Goal: Task Accomplishment & Management: Manage account settings

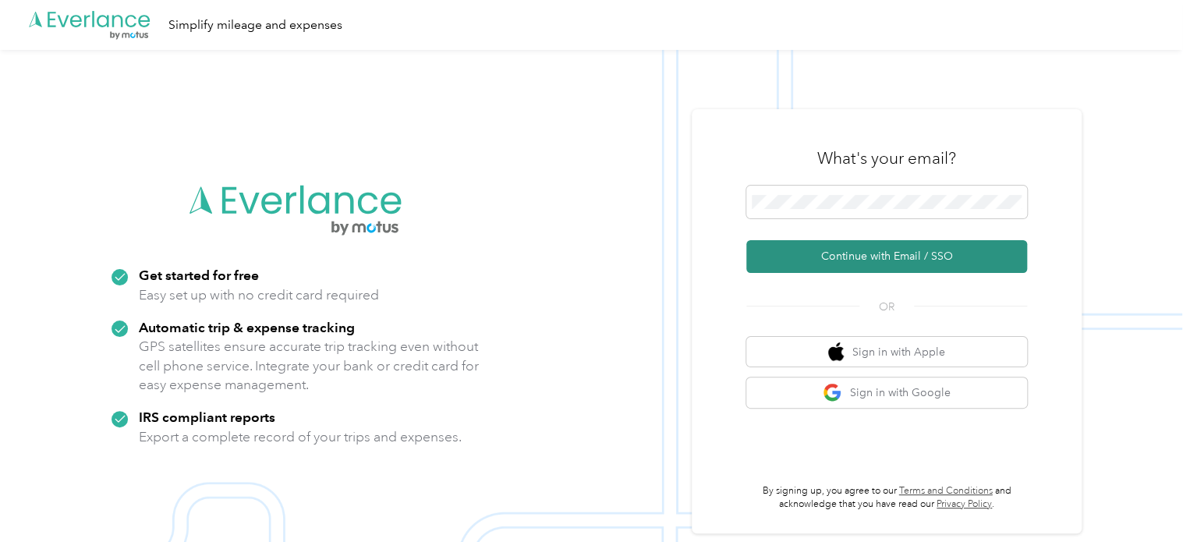
click at [904, 252] on button "Continue with Email / SSO" at bounding box center [886, 256] width 281 height 33
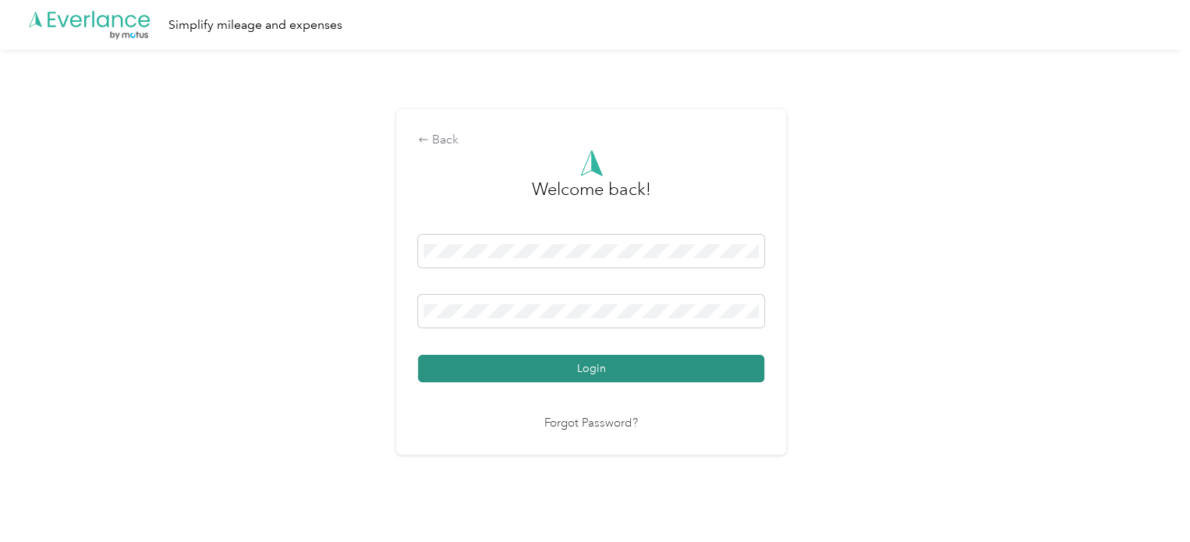
click at [599, 369] on button "Login" at bounding box center [591, 368] width 346 height 27
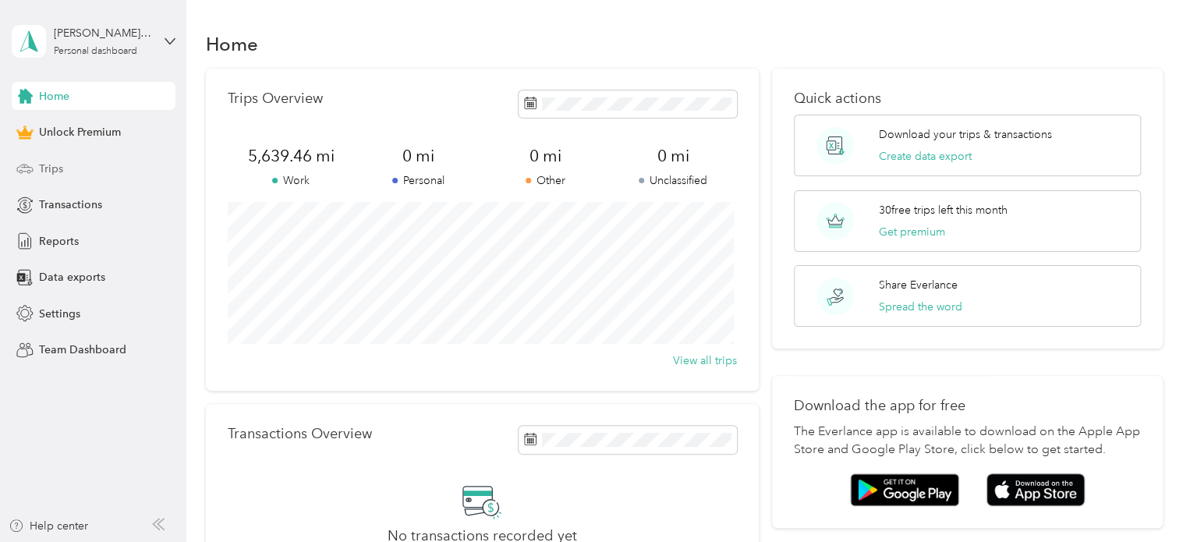
click at [34, 170] on div "Trips" at bounding box center [94, 168] width 164 height 28
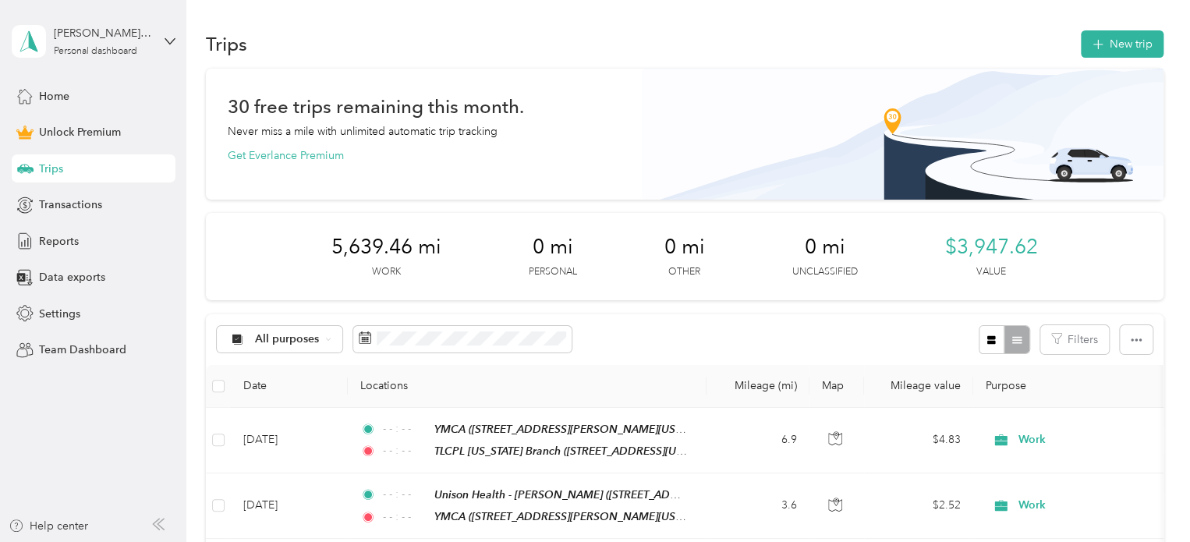
click at [847, 324] on div "All purposes Filters" at bounding box center [684, 339] width 957 height 51
click at [1119, 51] on button "New trip" at bounding box center [1121, 43] width 83 height 27
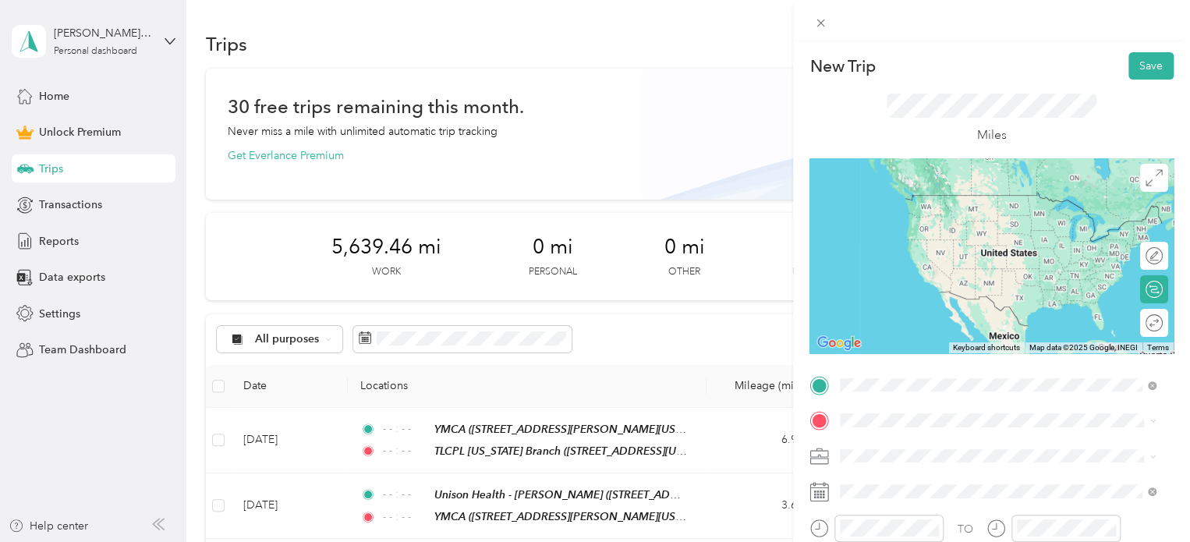
click at [901, 222] on div "Home [STREET_ADDRESS][PERSON_NAME][PERSON_NAME][US_STATE]" at bounding box center [1009, 217] width 281 height 49
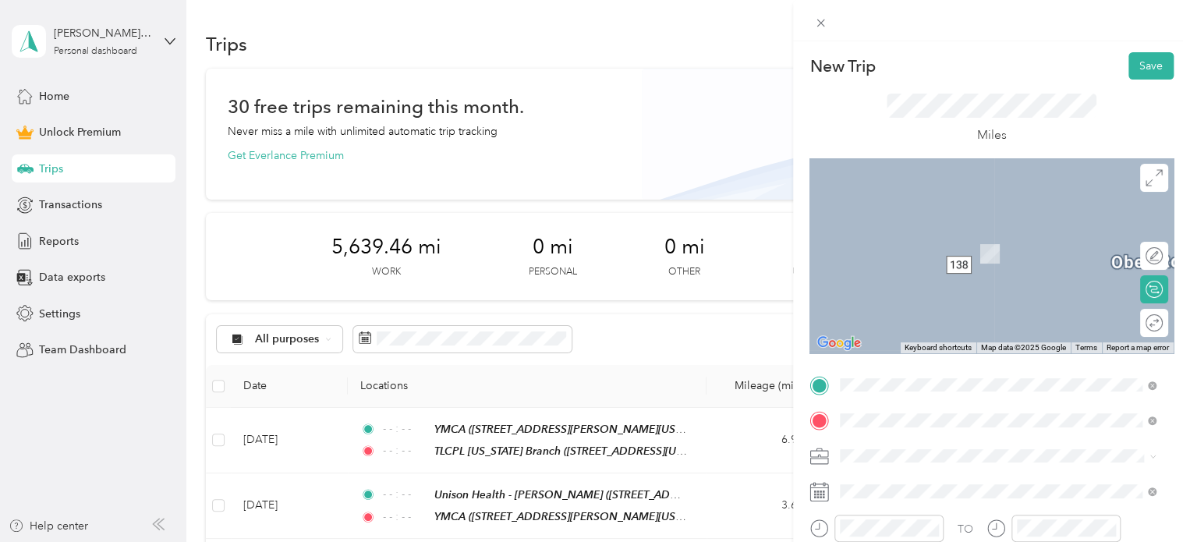
click at [908, 260] on span "[STREET_ADDRESS][PERSON_NAME][US_STATE]" at bounding box center [990, 253] width 242 height 13
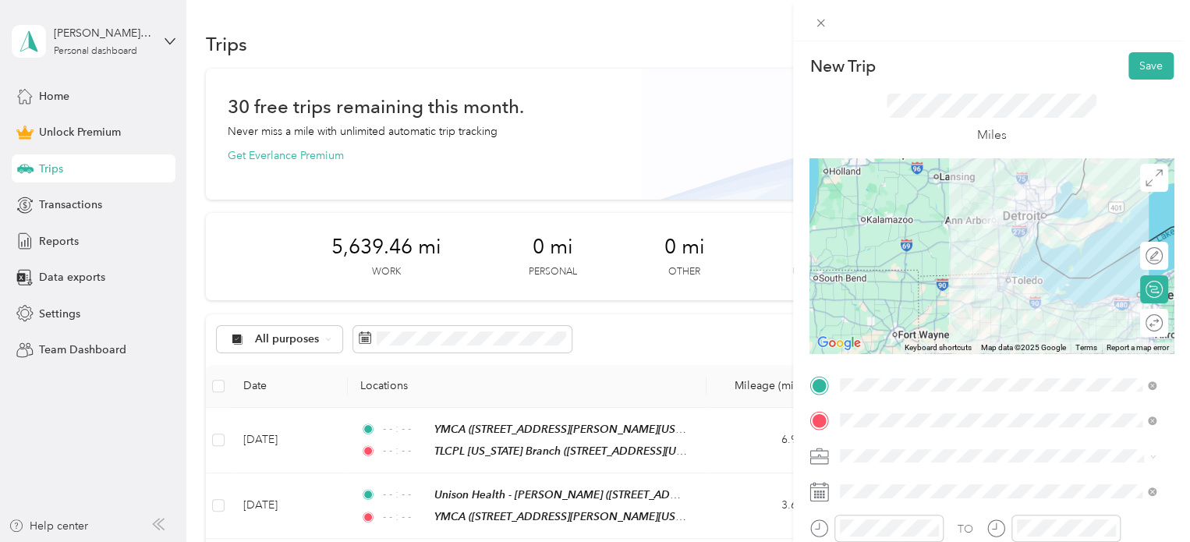
click at [857, 240] on li "Work" at bounding box center [997, 229] width 327 height 27
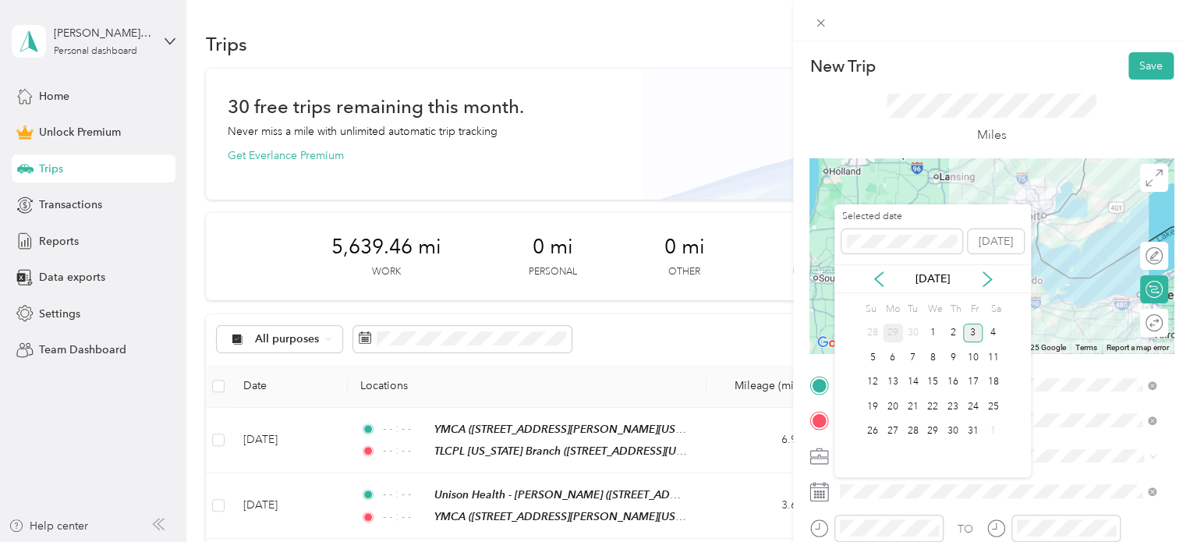
click at [892, 329] on div "29" at bounding box center [892, 333] width 20 height 19
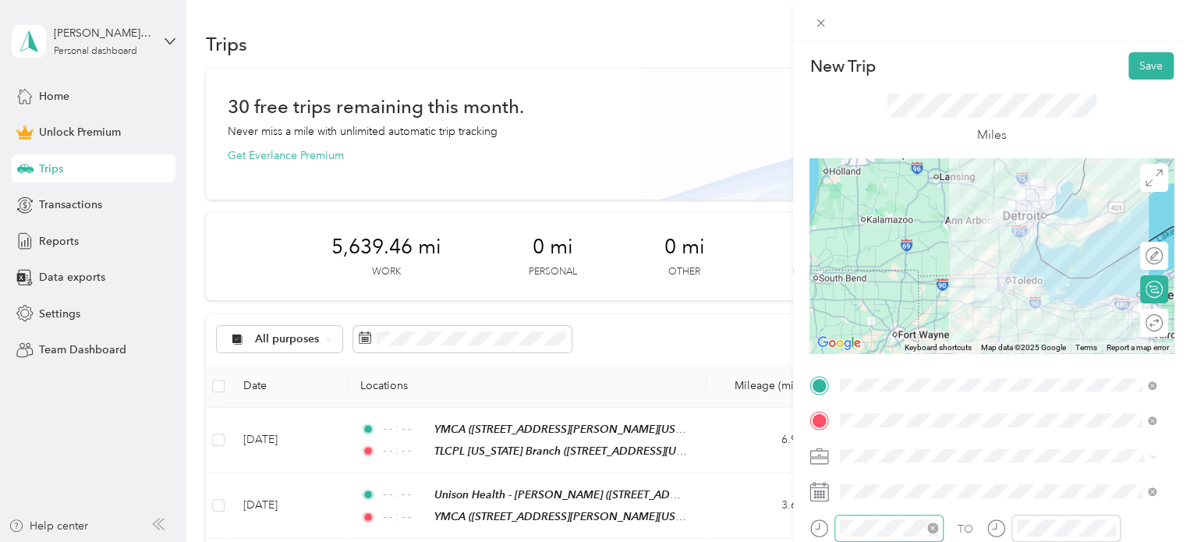
click at [929, 529] on icon "close-circle" at bounding box center [932, 527] width 11 height 11
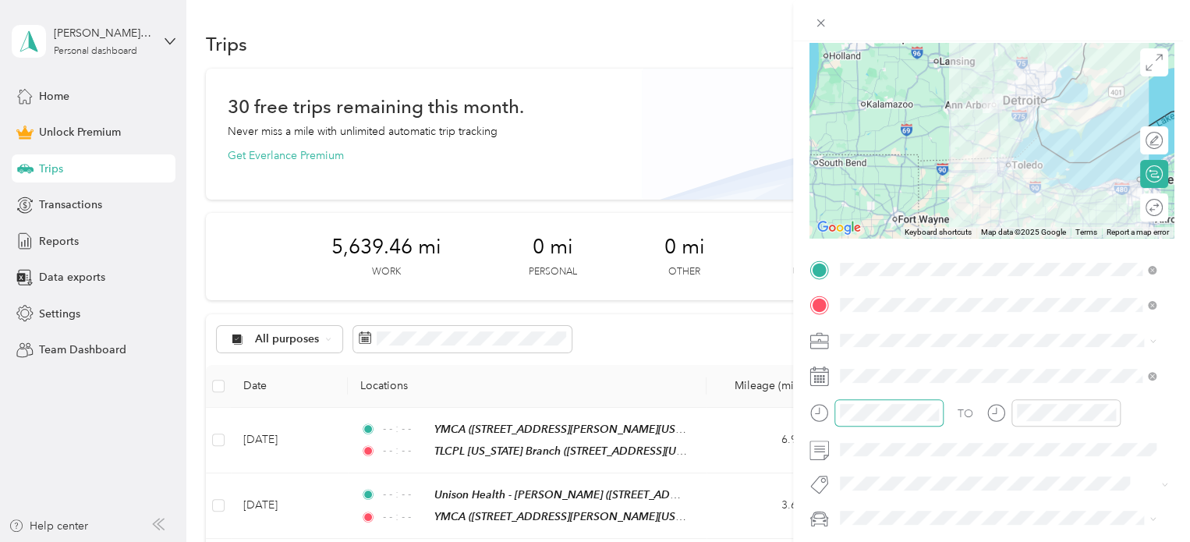
scroll to position [118, 0]
click at [1107, 408] on icon "close-circle" at bounding box center [1109, 409] width 11 height 11
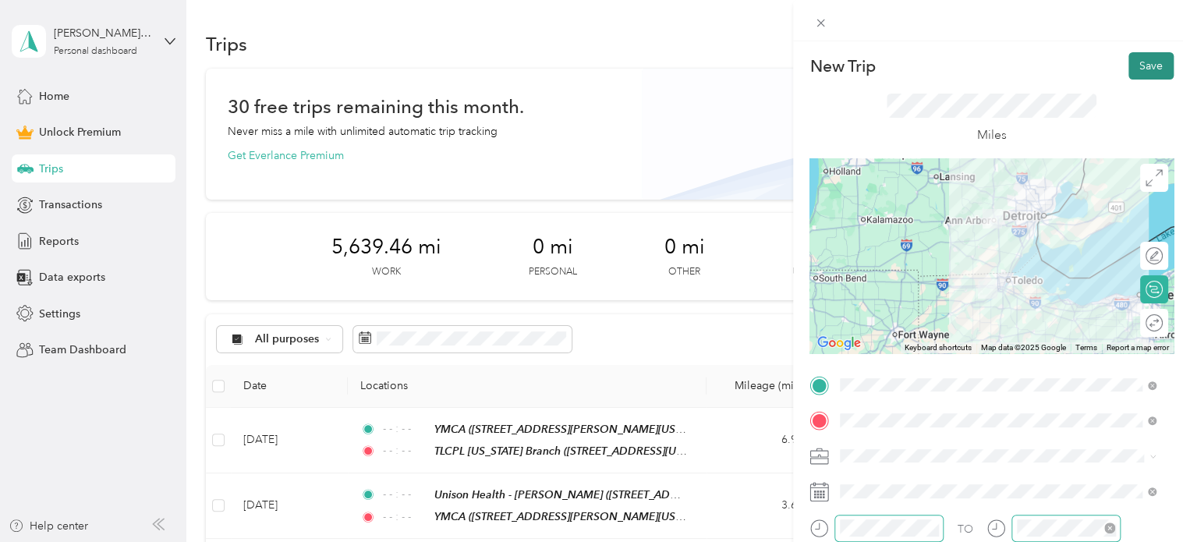
click at [1137, 69] on button "Save" at bounding box center [1150, 65] width 45 height 27
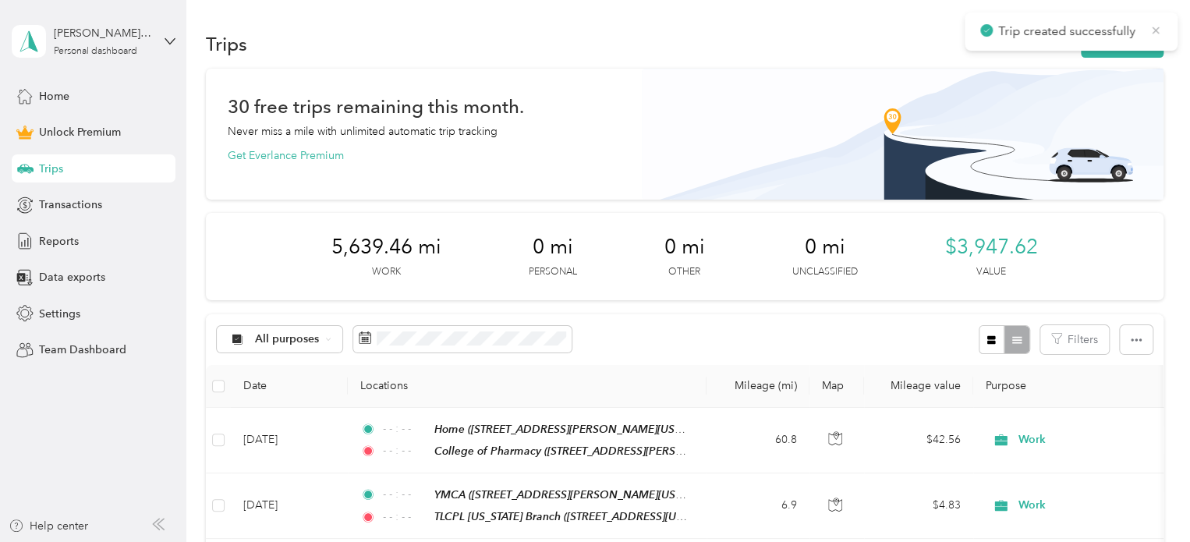
click at [1150, 27] on icon at bounding box center [1155, 30] width 12 height 14
click at [1134, 39] on button "New trip" at bounding box center [1121, 43] width 83 height 27
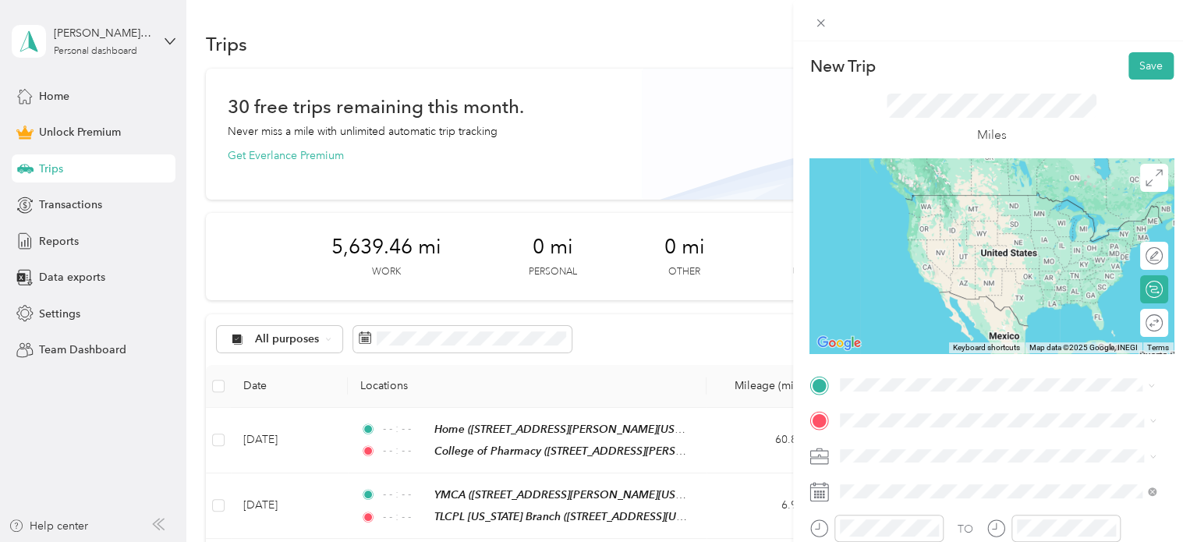
click at [937, 203] on div "College of Pharmacy [STREET_ADDRESS][PERSON_NAME][US_STATE]" at bounding box center [990, 209] width 242 height 33
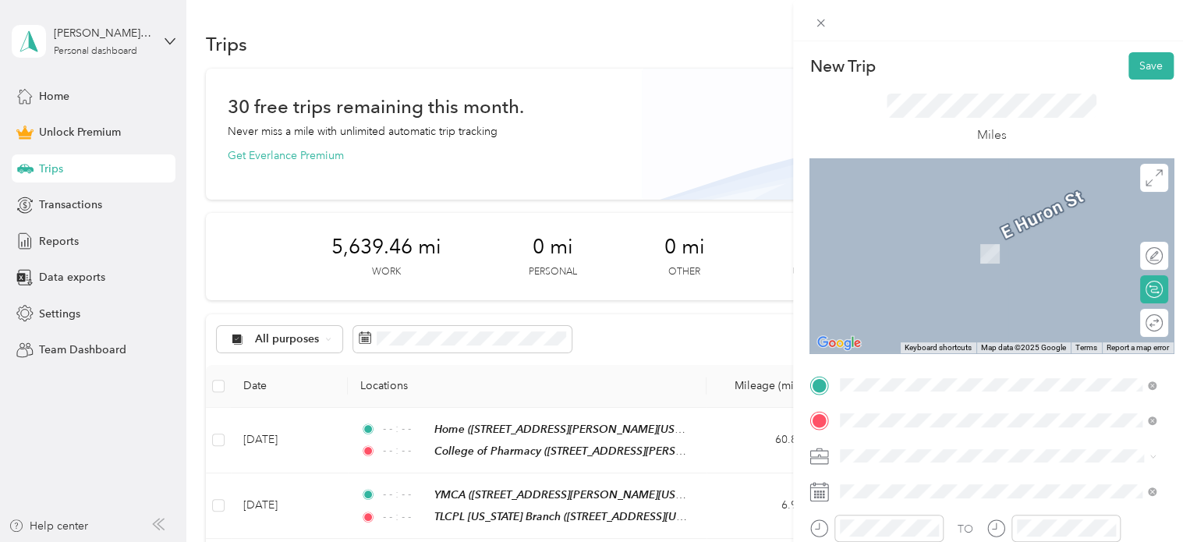
click at [877, 238] on div "Home [STREET_ADDRESS][PERSON_NAME][PERSON_NAME][US_STATE]" at bounding box center [1009, 253] width 281 height 49
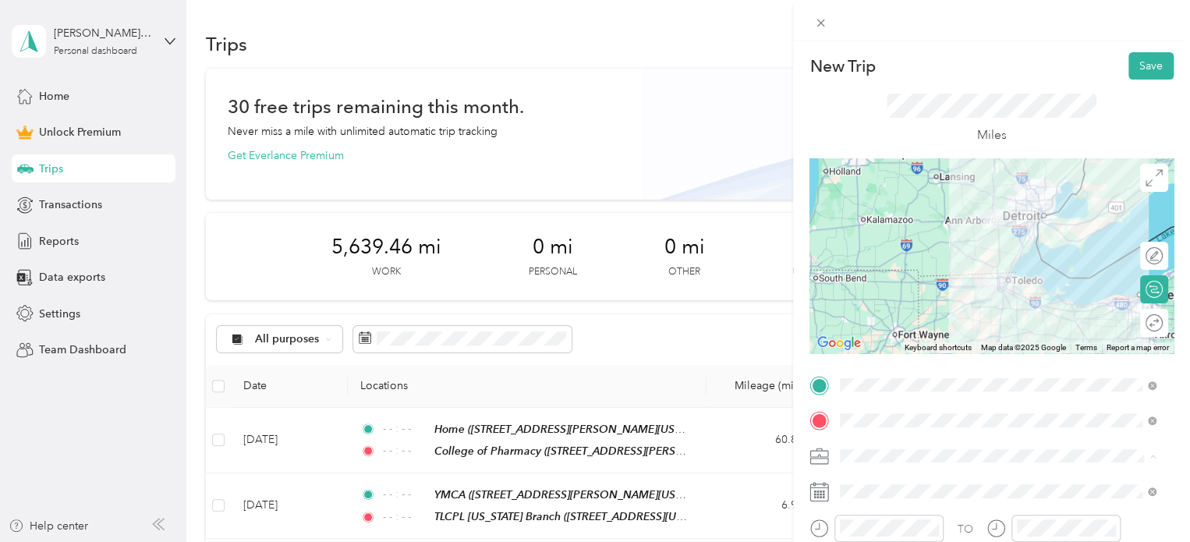
click at [895, 242] on li "Work" at bounding box center [997, 237] width 327 height 27
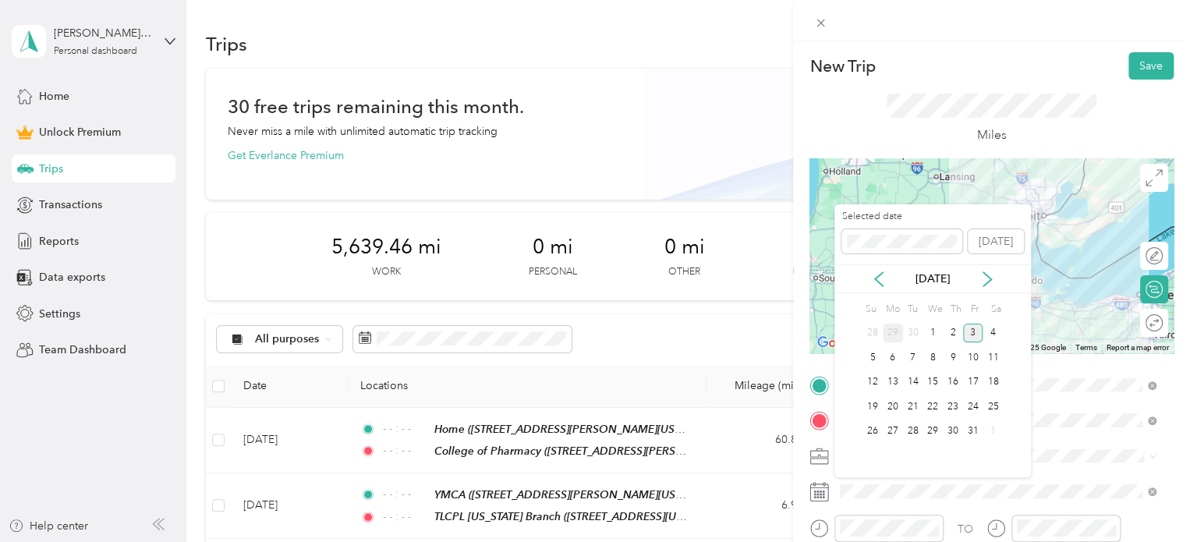
click at [900, 331] on div "29" at bounding box center [892, 333] width 20 height 19
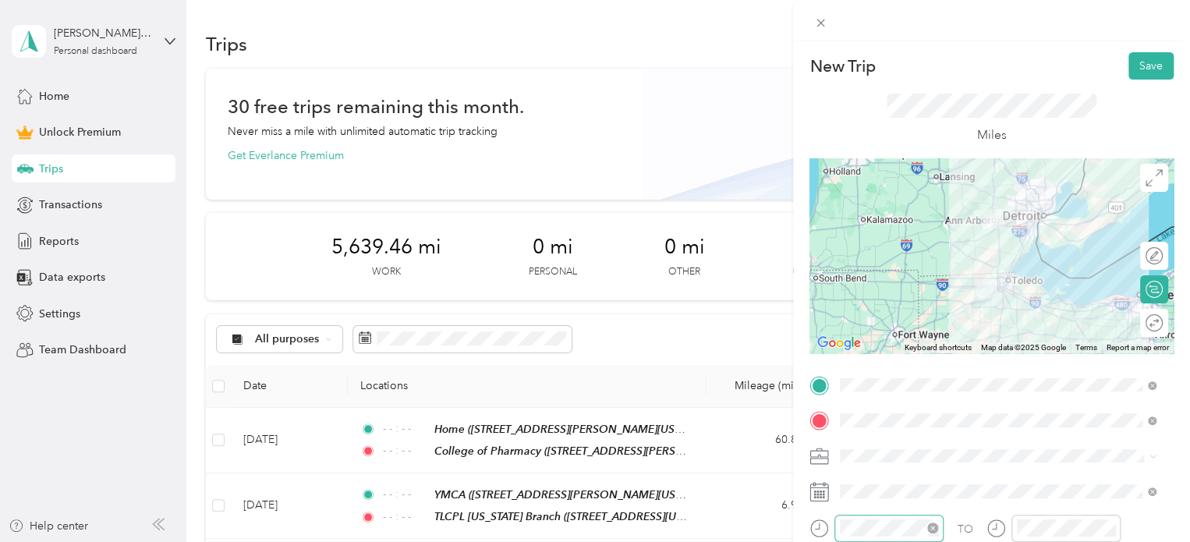
click at [933, 528] on icon "close-circle" at bounding box center [932, 527] width 11 height 11
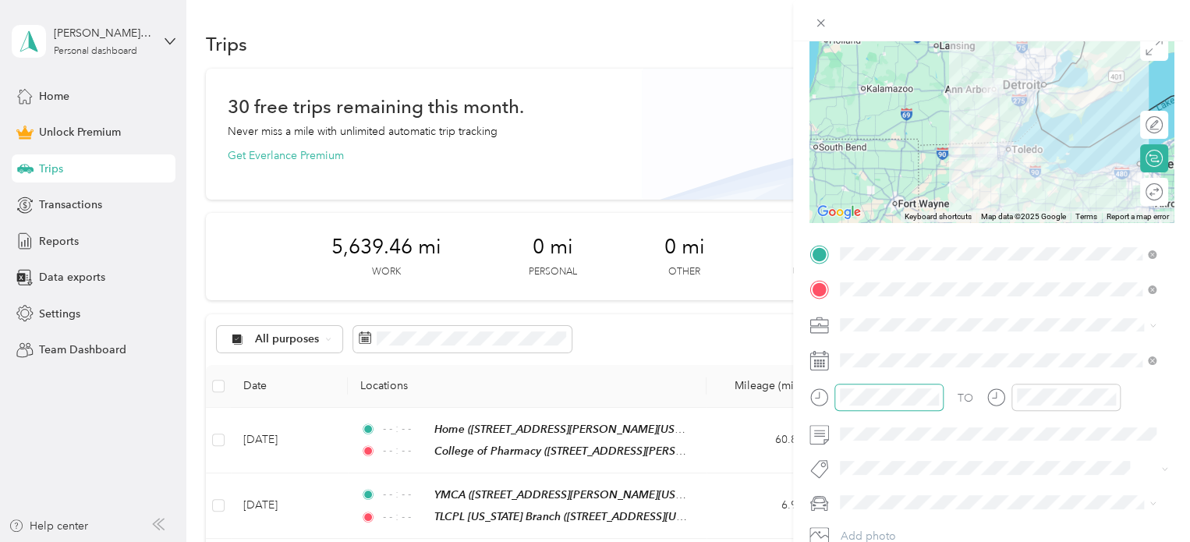
scroll to position [136, 0]
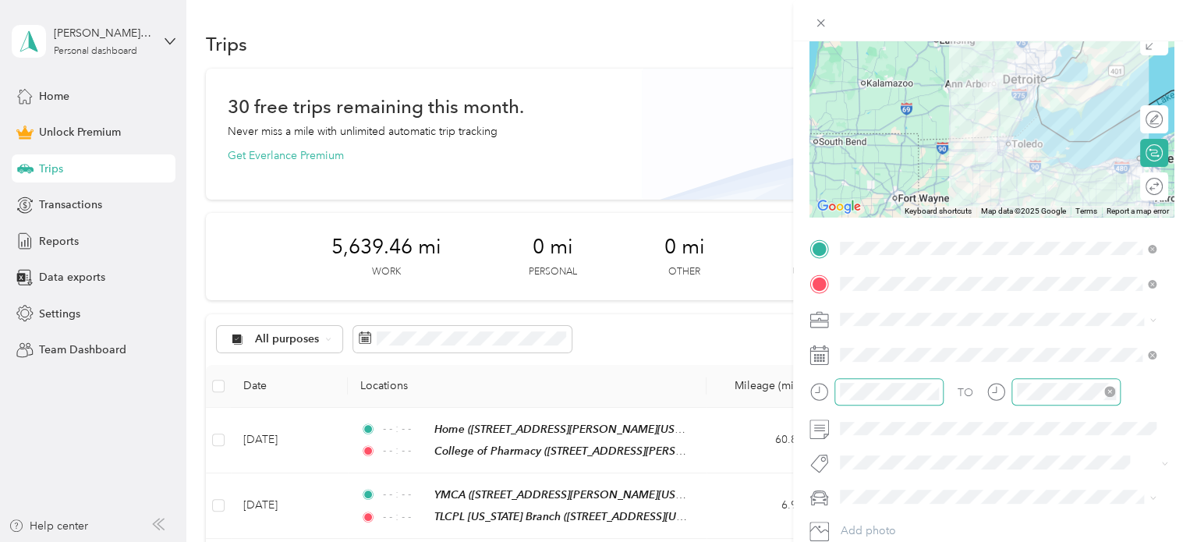
click at [1107, 387] on icon "close-circle" at bounding box center [1109, 391] width 11 height 11
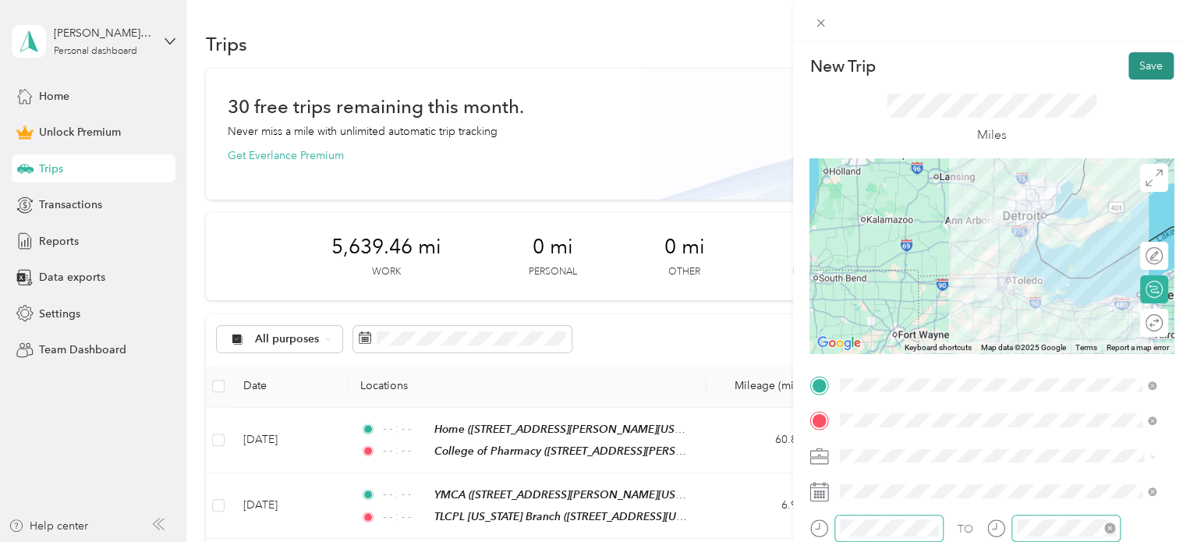
click at [1138, 63] on button "Save" at bounding box center [1150, 65] width 45 height 27
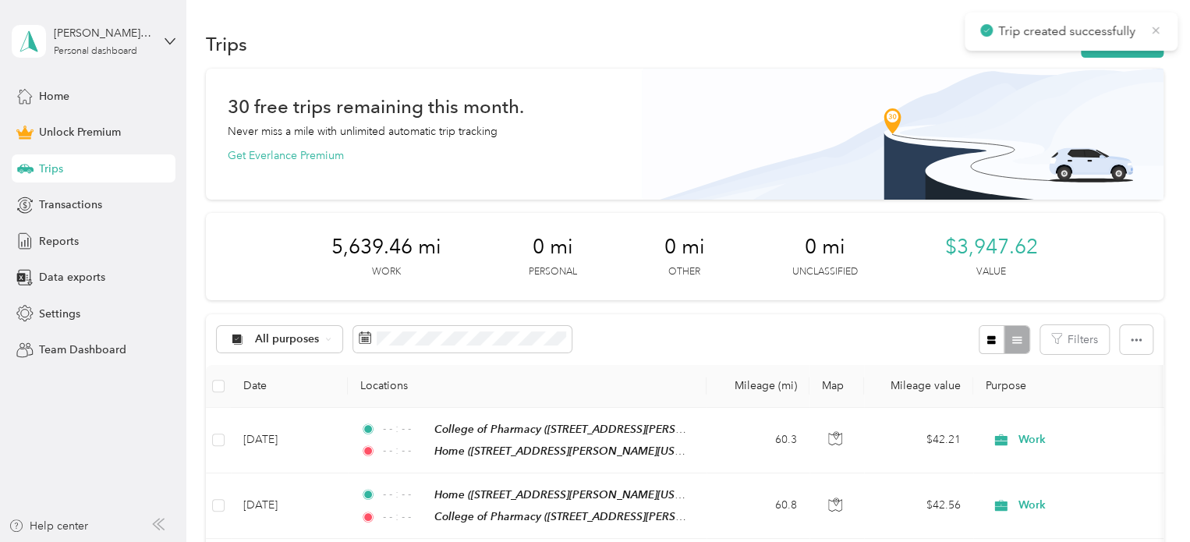
click at [1151, 30] on icon at bounding box center [1155, 30] width 12 height 14
click at [1121, 37] on button "New trip" at bounding box center [1121, 43] width 83 height 27
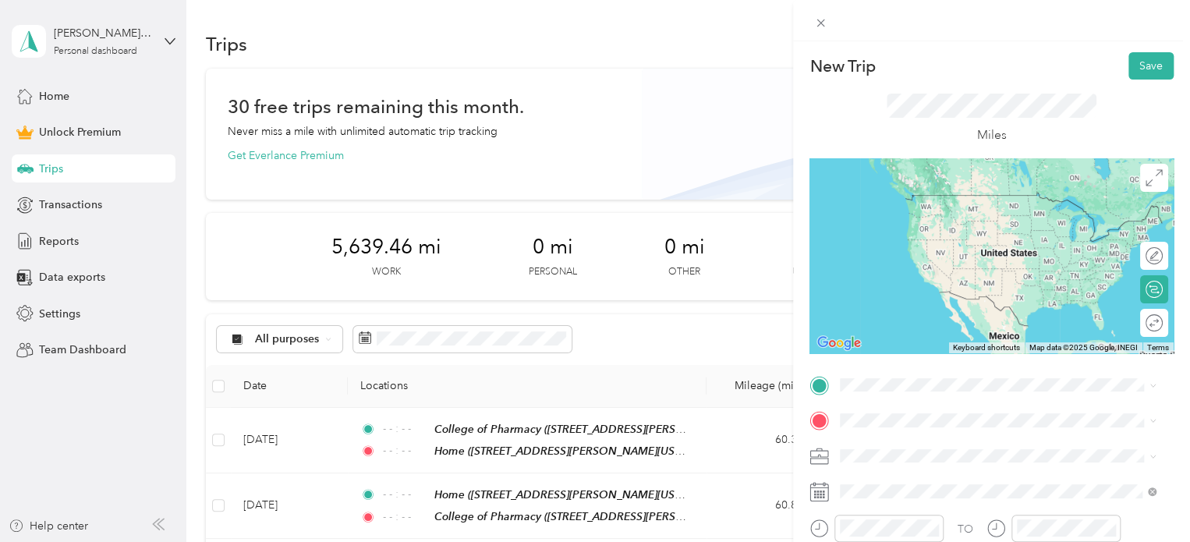
click at [909, 459] on span "[STREET_ADDRESS][US_STATE]" at bounding box center [947, 457] width 156 height 13
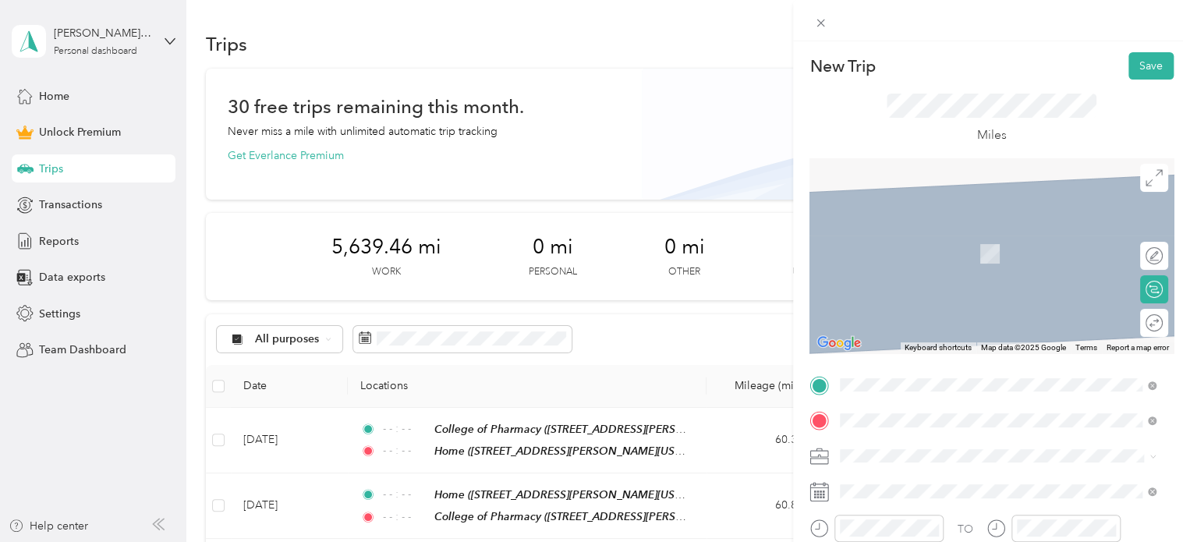
click at [925, 260] on span "[STREET_ADDRESS][US_STATE]" at bounding box center [947, 253] width 156 height 13
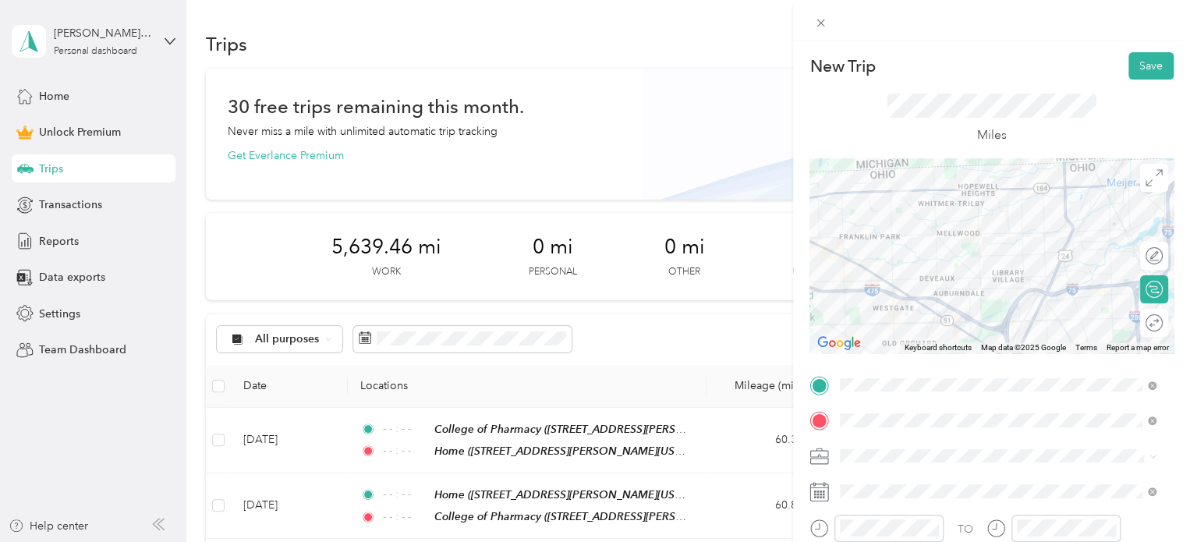
click at [857, 233] on span "Work" at bounding box center [858, 234] width 27 height 13
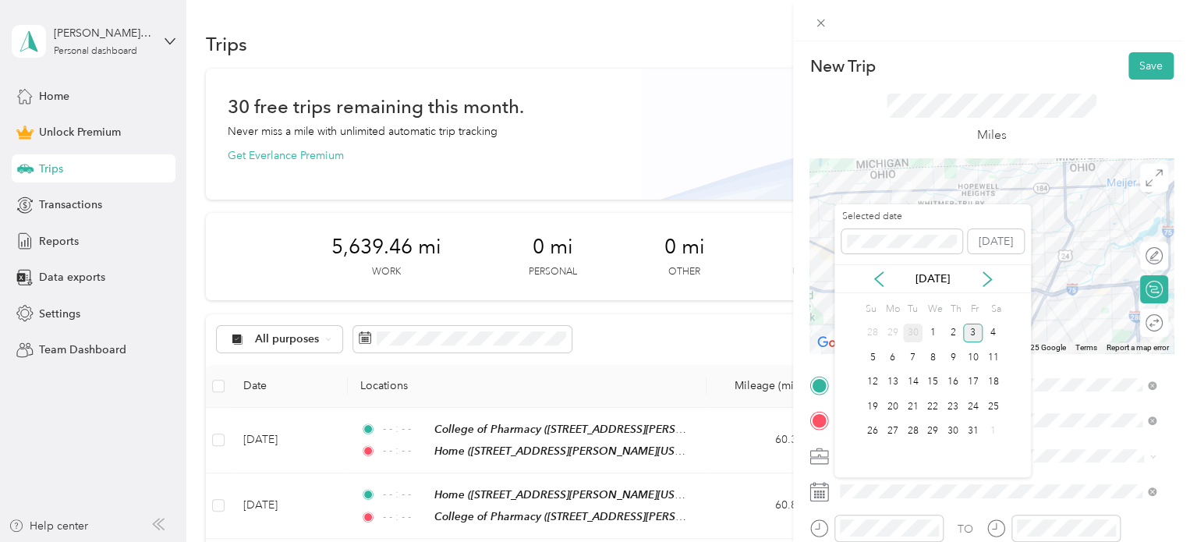
click at [907, 332] on div "30" at bounding box center [913, 333] width 20 height 19
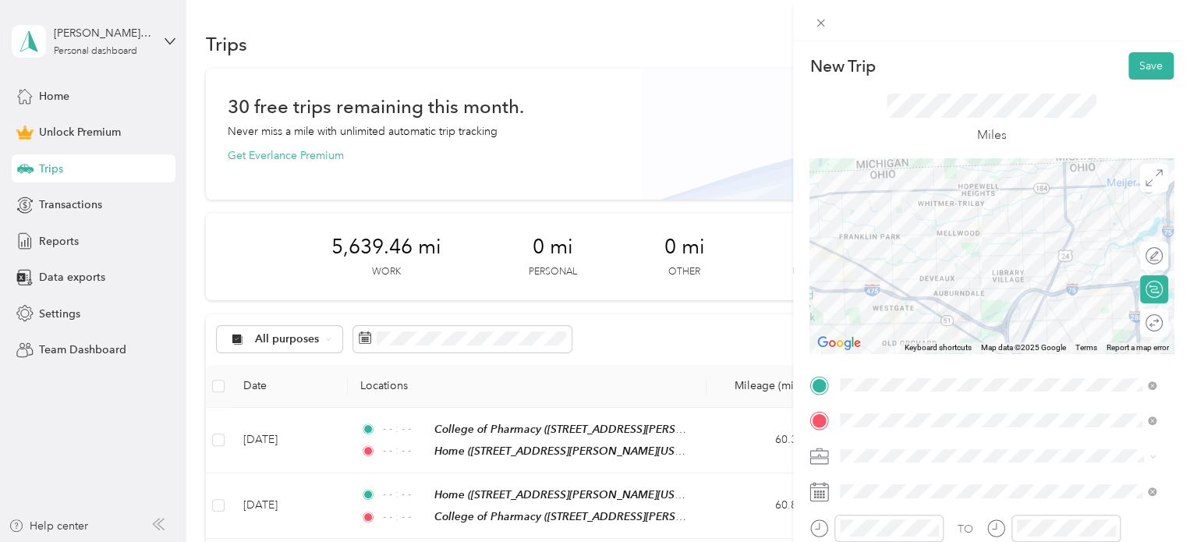
click at [977, 235] on div at bounding box center [991, 255] width 364 height 195
click at [929, 270] on div at bounding box center [991, 255] width 364 height 195
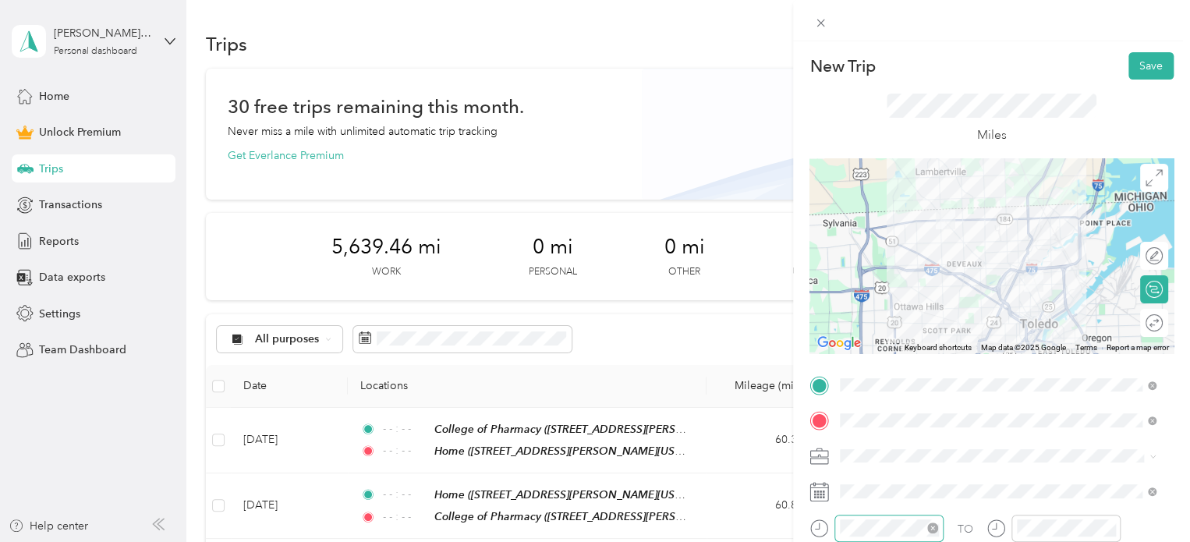
click at [932, 528] on icon "close-circle" at bounding box center [932, 527] width 11 height 11
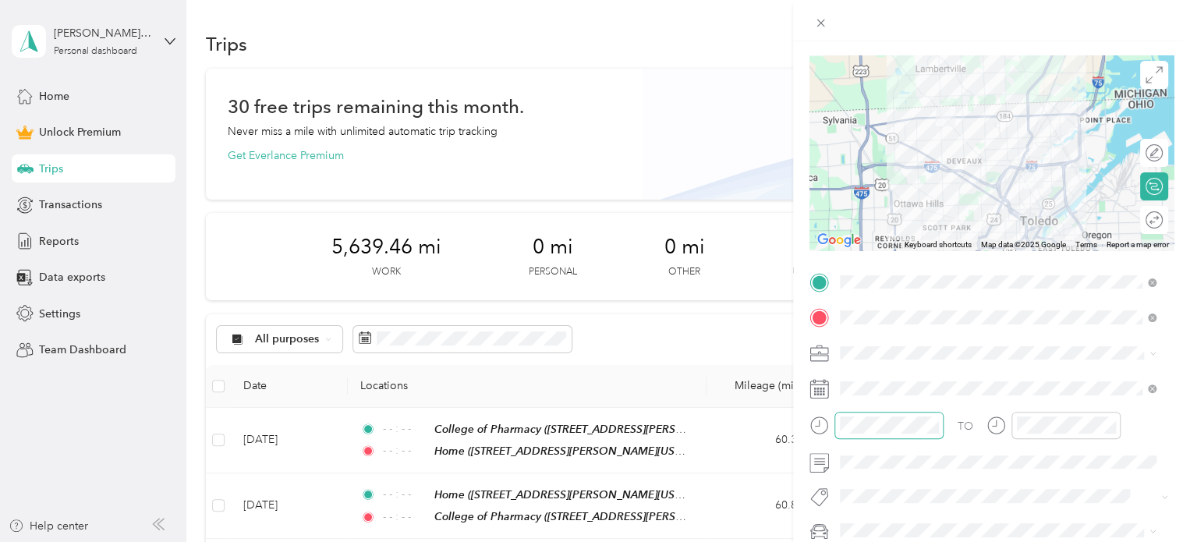
scroll to position [108, 0]
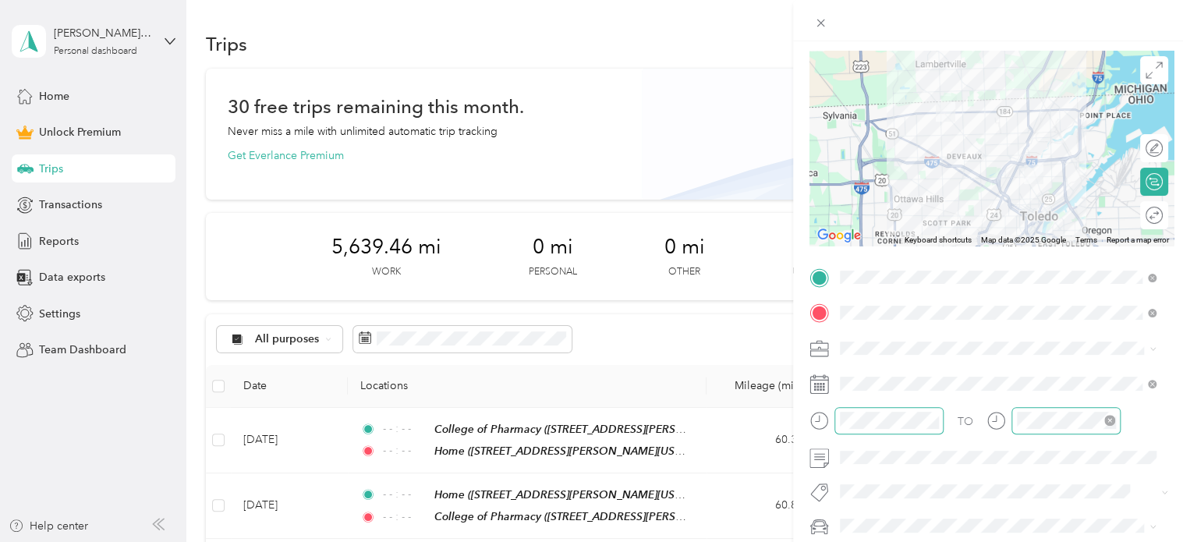
click at [1110, 422] on icon "close-circle" at bounding box center [1109, 420] width 11 height 11
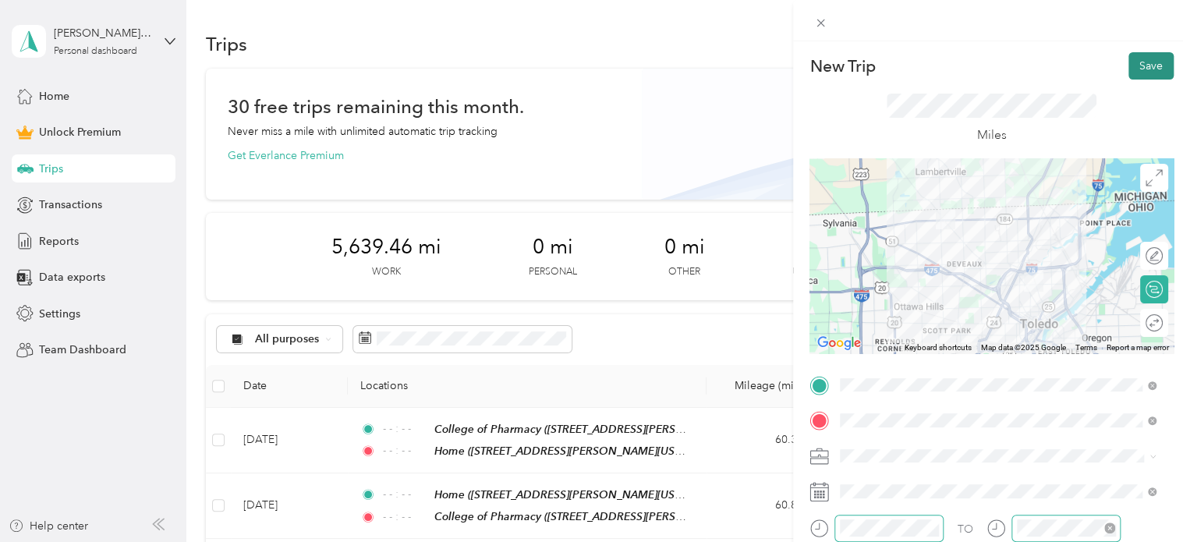
click at [1130, 60] on button "Save" at bounding box center [1150, 65] width 45 height 27
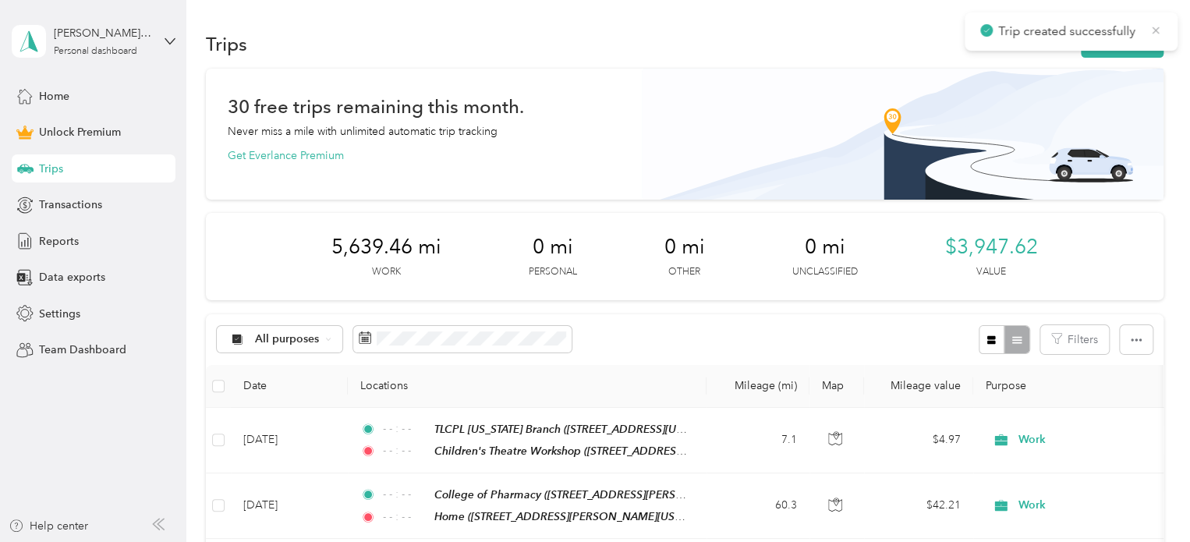
click at [1156, 30] on icon at bounding box center [1155, 30] width 7 height 7
click at [1123, 44] on button "New trip" at bounding box center [1121, 43] width 83 height 27
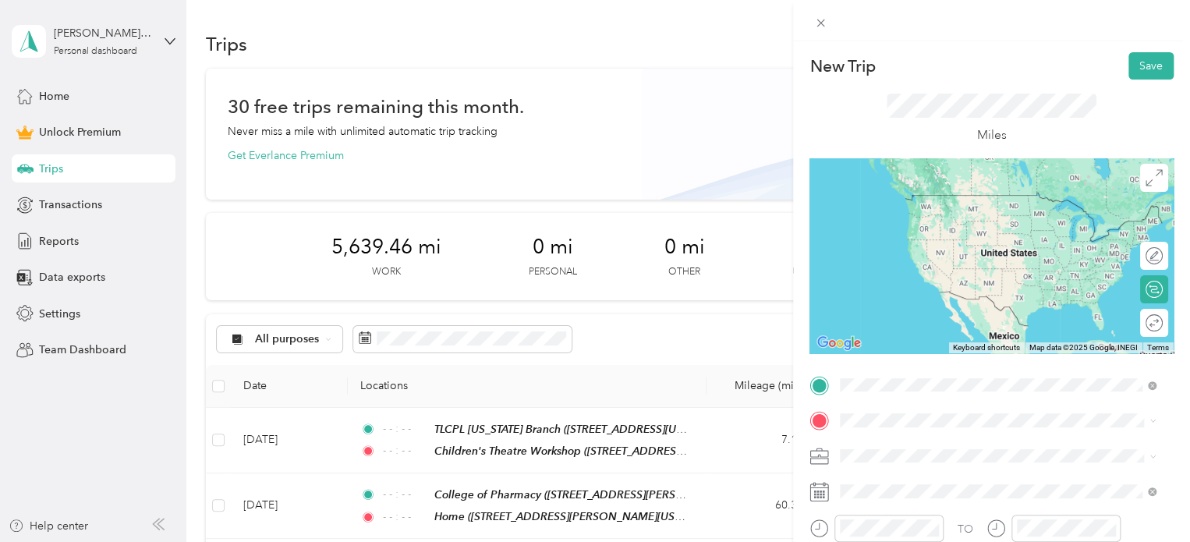
click at [920, 223] on div "Boys & Girls Club [STREET_ADDRESS][US_STATE]" at bounding box center [947, 209] width 156 height 33
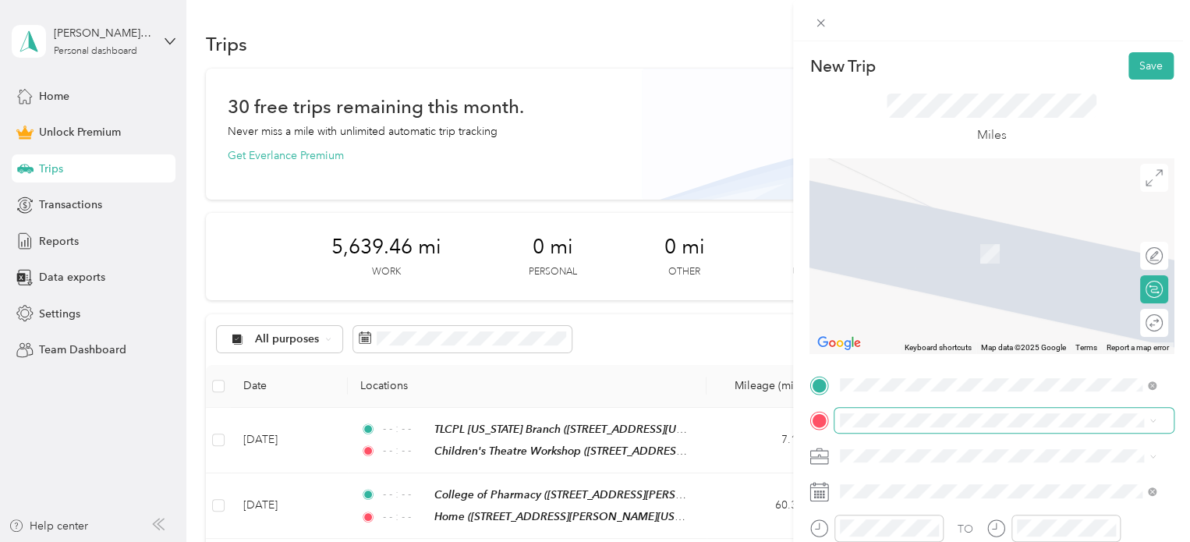
click at [910, 412] on span at bounding box center [1003, 420] width 339 height 25
click at [902, 432] on span at bounding box center [1003, 420] width 339 height 25
click at [928, 242] on div "[PERSON_NAME] Main Office [STREET_ADDRESS][US_STATE]" at bounding box center [947, 245] width 156 height 33
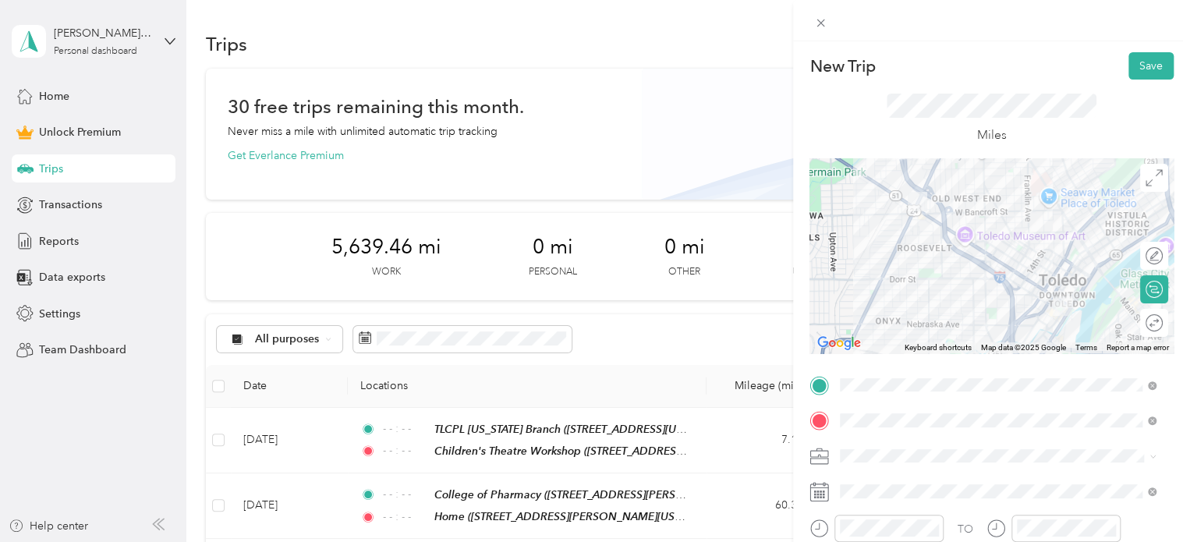
click at [985, 259] on div at bounding box center [991, 255] width 364 height 195
click at [968, 249] on div at bounding box center [991, 255] width 364 height 195
click at [963, 249] on div at bounding box center [991, 255] width 364 height 195
click at [979, 261] on div at bounding box center [991, 255] width 364 height 195
click at [864, 243] on ol "Work Personal Health and Wellness Other Charity Medical Moving Commute" at bounding box center [997, 328] width 327 height 218
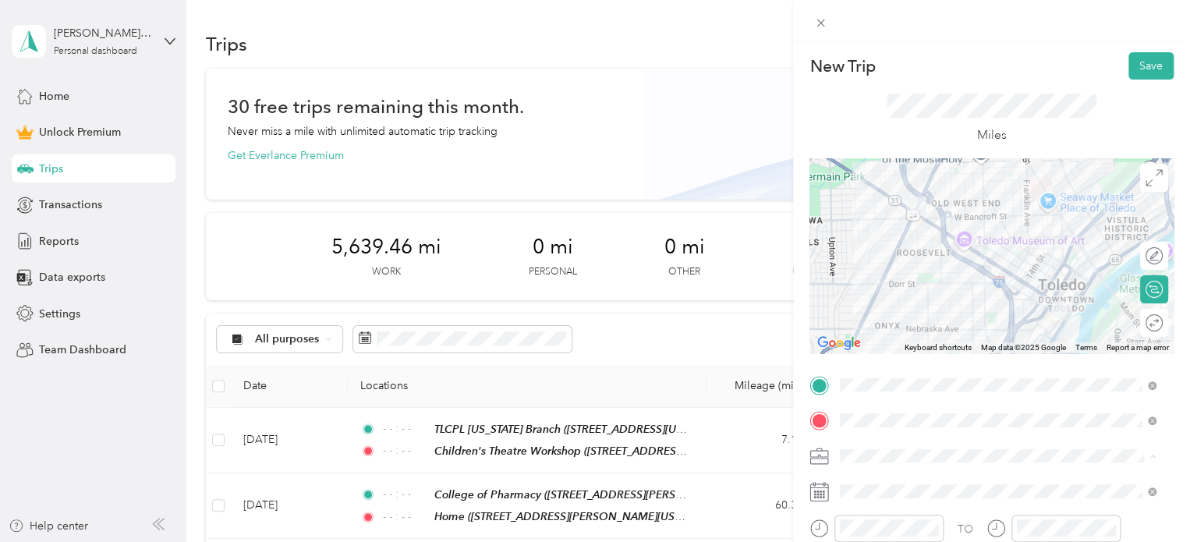
click at [857, 247] on ol "Work Personal Health and Wellness Other Charity Medical Moving Commute" at bounding box center [997, 333] width 327 height 218
click at [875, 233] on div "Work" at bounding box center [997, 236] width 305 height 16
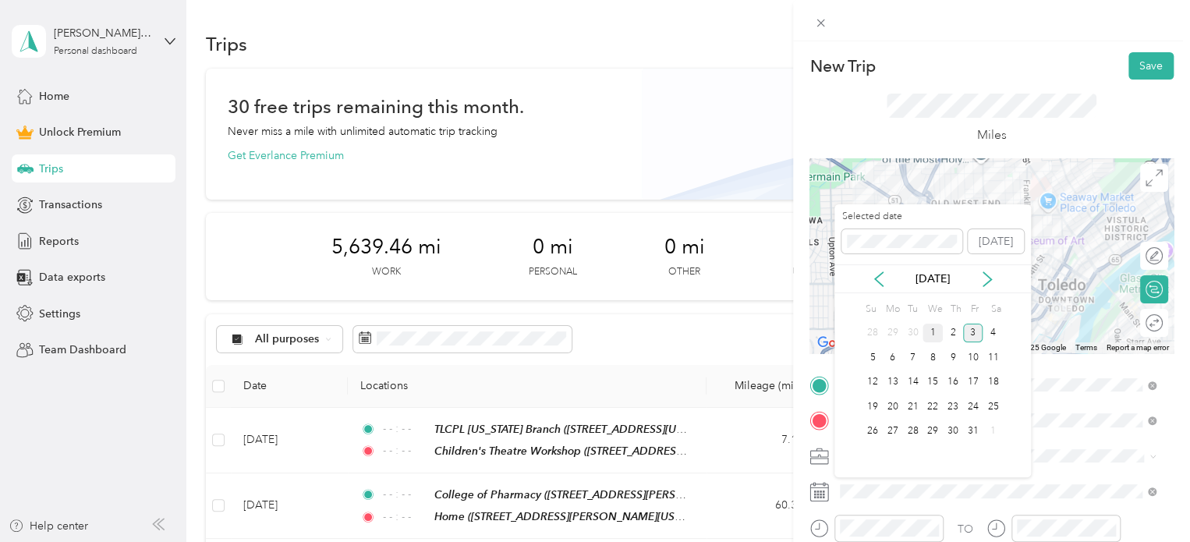
click at [933, 331] on div "1" at bounding box center [932, 333] width 20 height 19
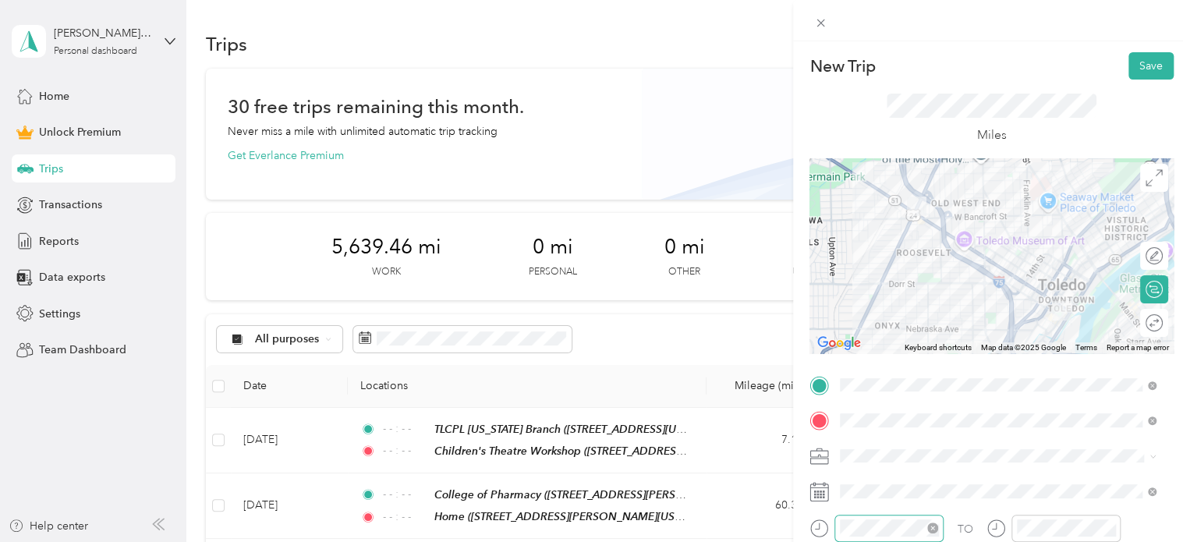
click at [930, 528] on icon "close-circle" at bounding box center [932, 527] width 11 height 11
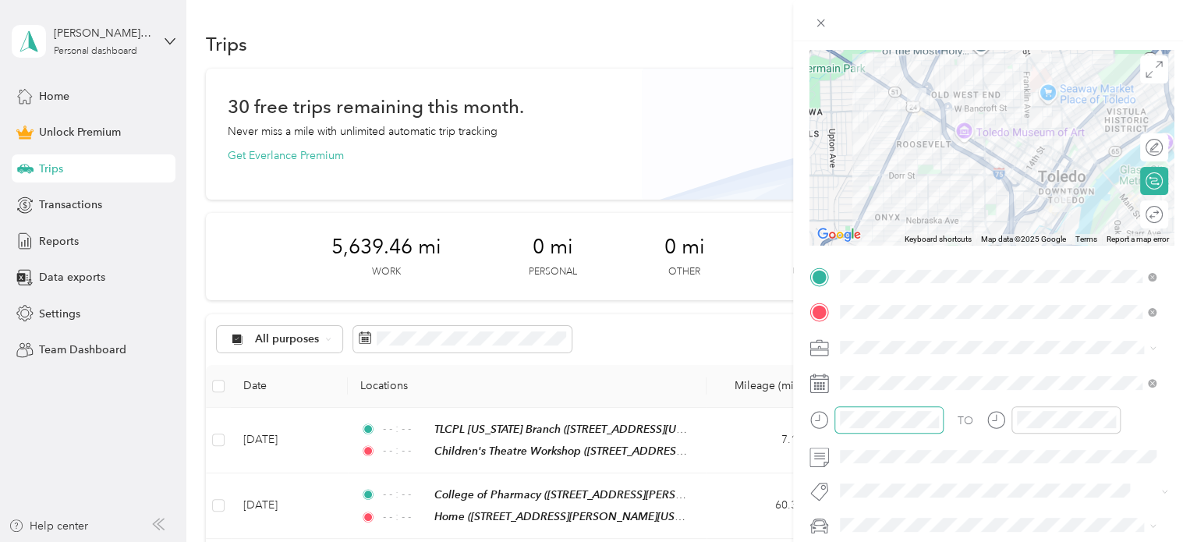
scroll to position [128, 0]
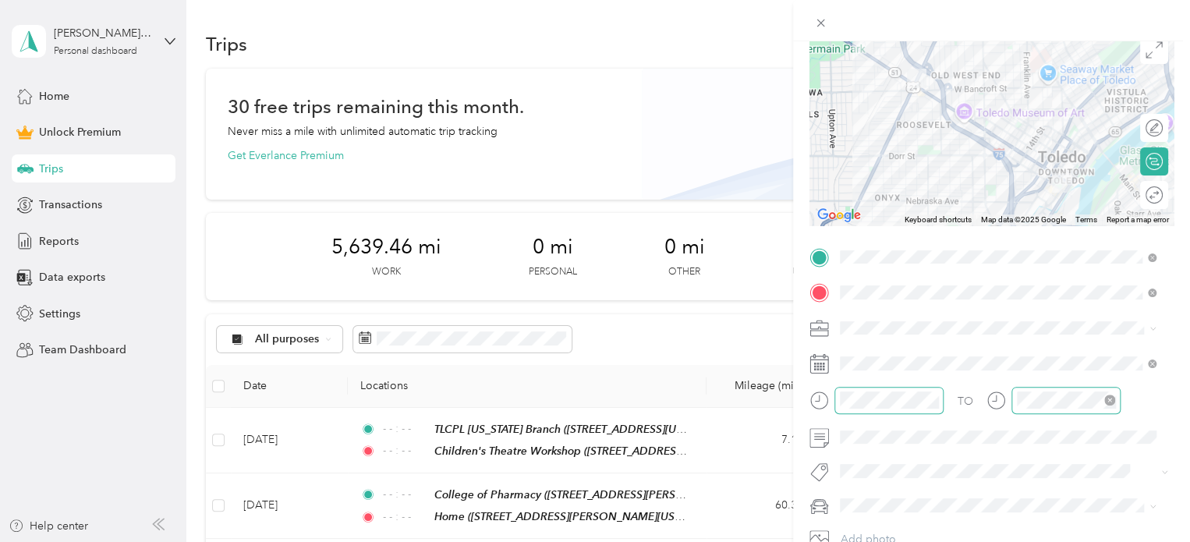
click at [1107, 396] on icon "close-circle" at bounding box center [1109, 399] width 11 height 11
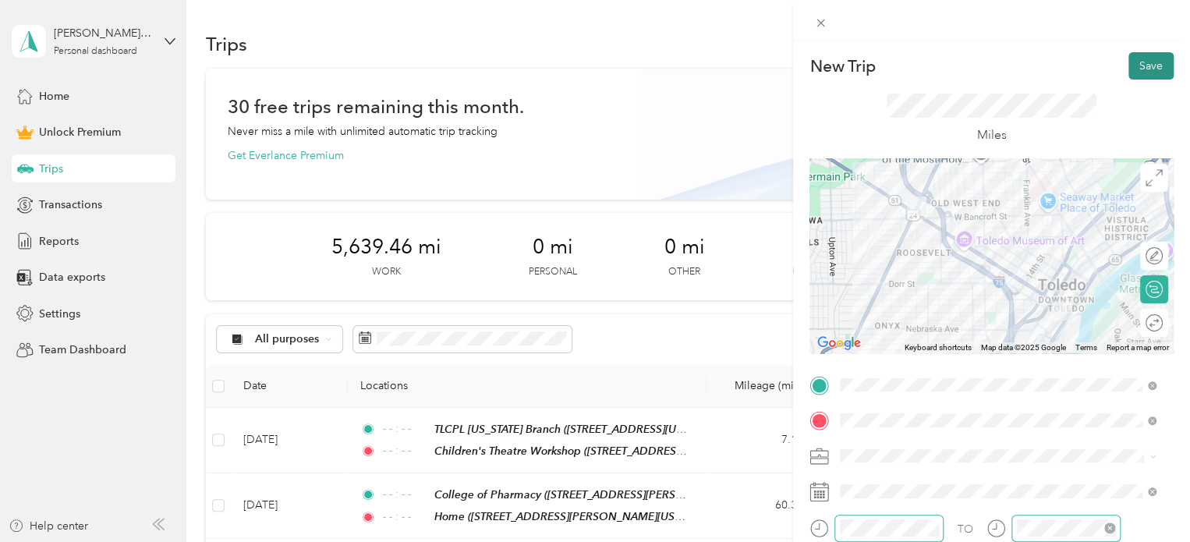
click at [1140, 62] on button "Save" at bounding box center [1150, 65] width 45 height 27
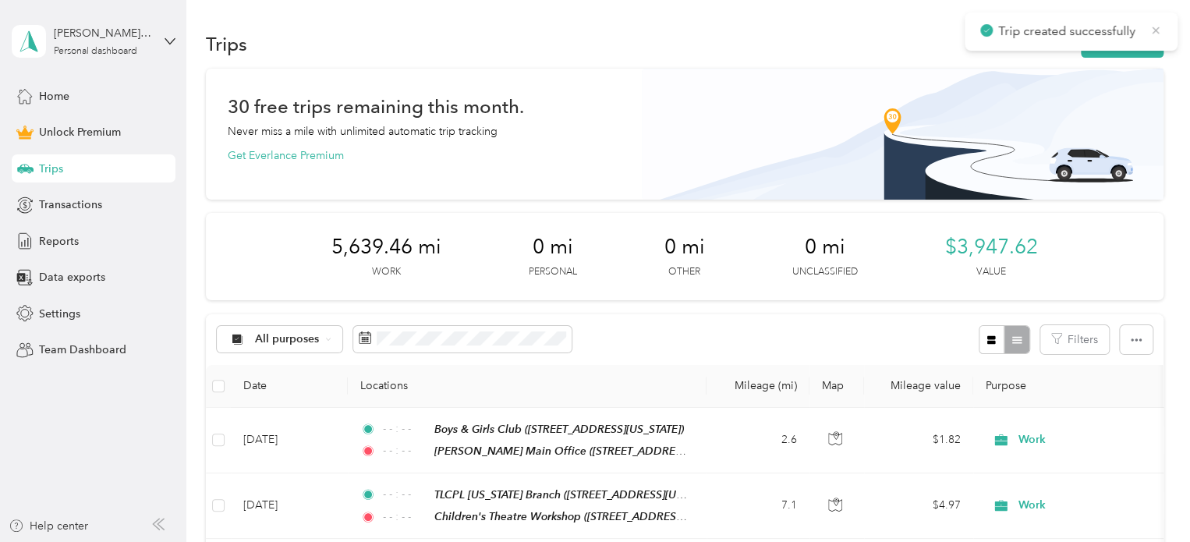
click at [1157, 25] on icon at bounding box center [1155, 30] width 12 height 14
click at [1110, 37] on button "New trip" at bounding box center [1121, 43] width 83 height 27
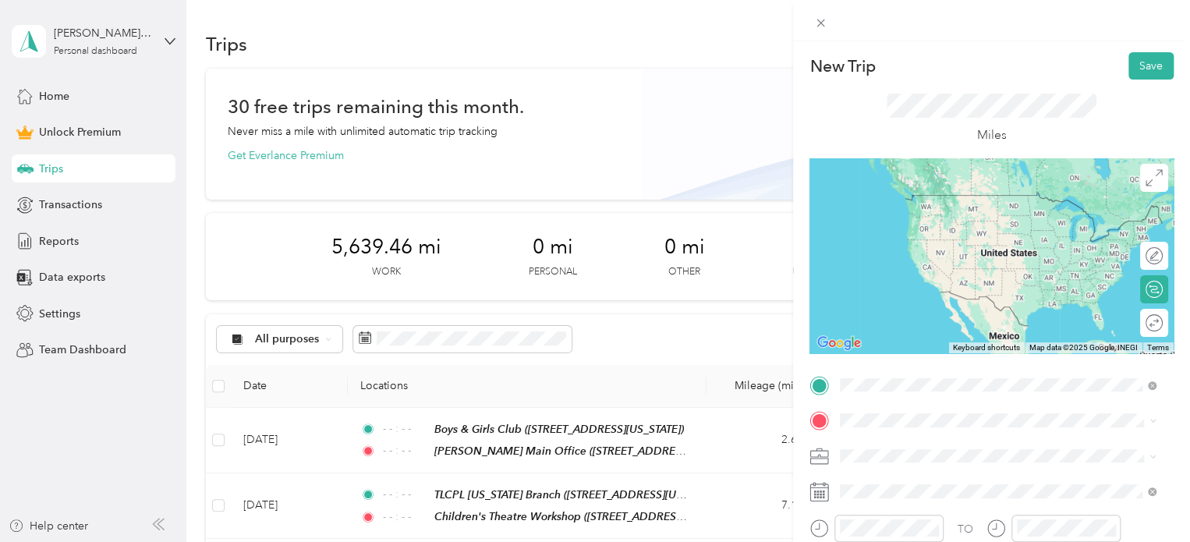
click at [901, 208] on div "[PERSON_NAME] Main Office [STREET_ADDRESS][US_STATE]" at bounding box center [947, 209] width 156 height 33
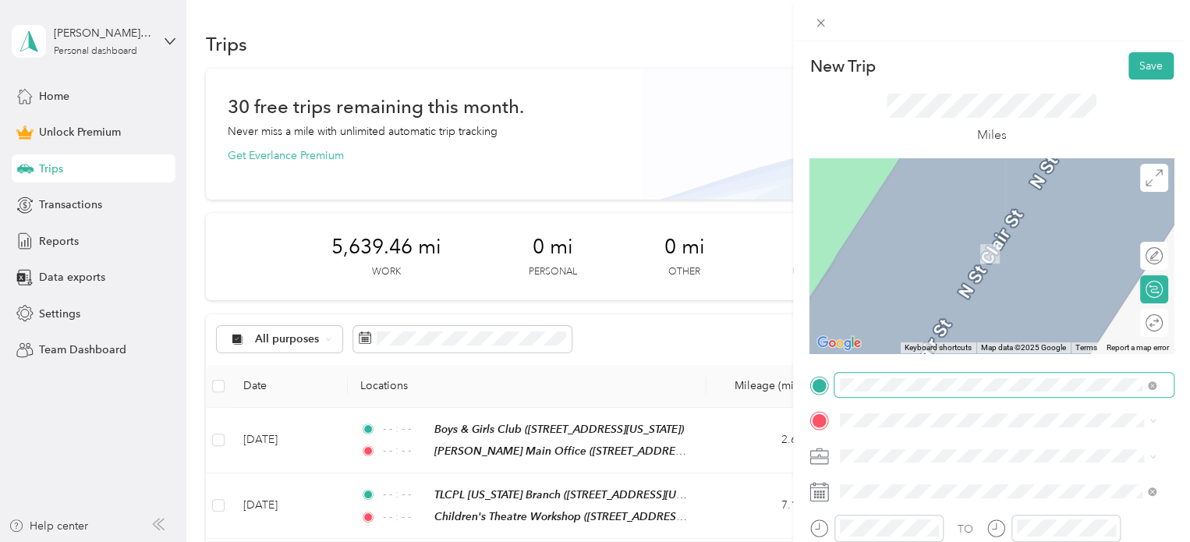
drag, startPoint x: 917, startPoint y: 264, endPoint x: 992, endPoint y: 373, distance: 132.3
click at [876, 413] on span at bounding box center [1003, 420] width 339 height 25
click at [932, 427] on span at bounding box center [1003, 420] width 339 height 25
click at [903, 243] on div "Spaghetti Warehouse [STREET_ADDRESS][US_STATE]" at bounding box center [947, 245] width 156 height 33
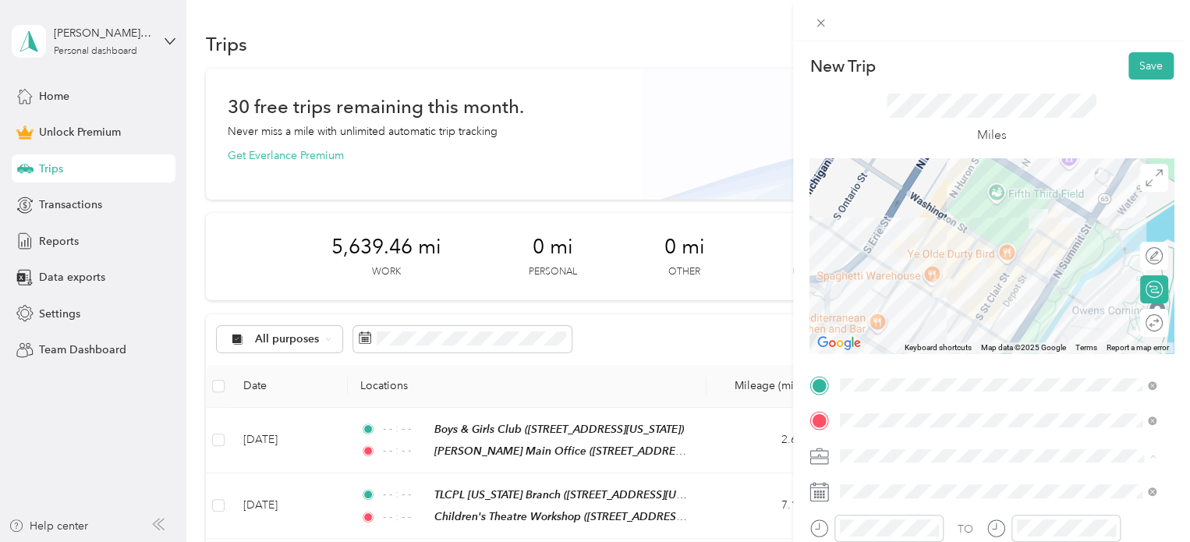
click at [869, 231] on span "Work" at bounding box center [858, 237] width 27 height 13
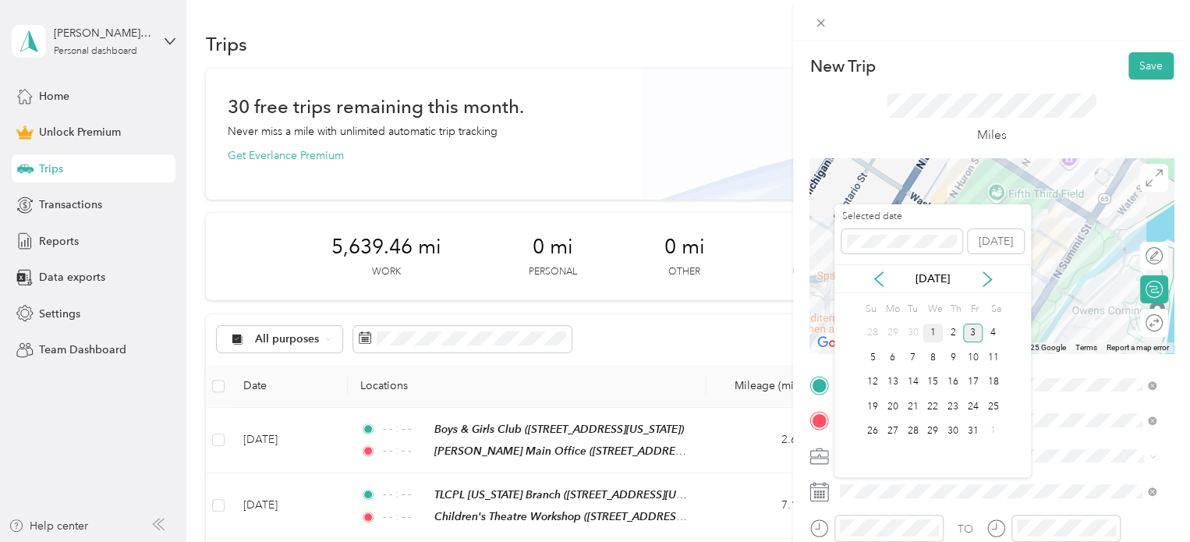
click at [941, 331] on div "1" at bounding box center [932, 333] width 20 height 19
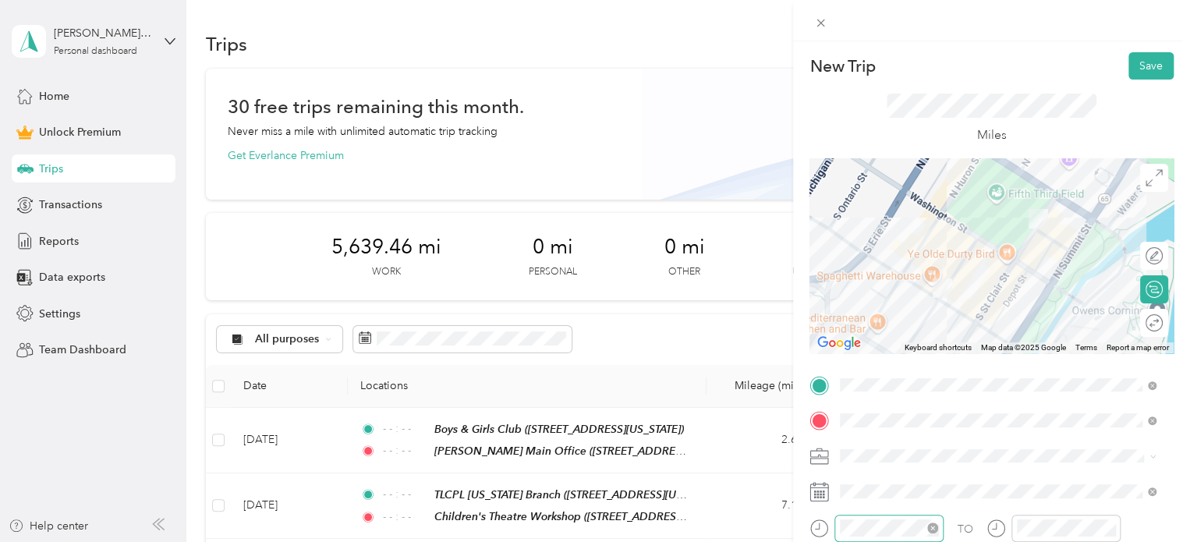
click at [932, 526] on icon "close-circle" at bounding box center [932, 527] width 11 height 11
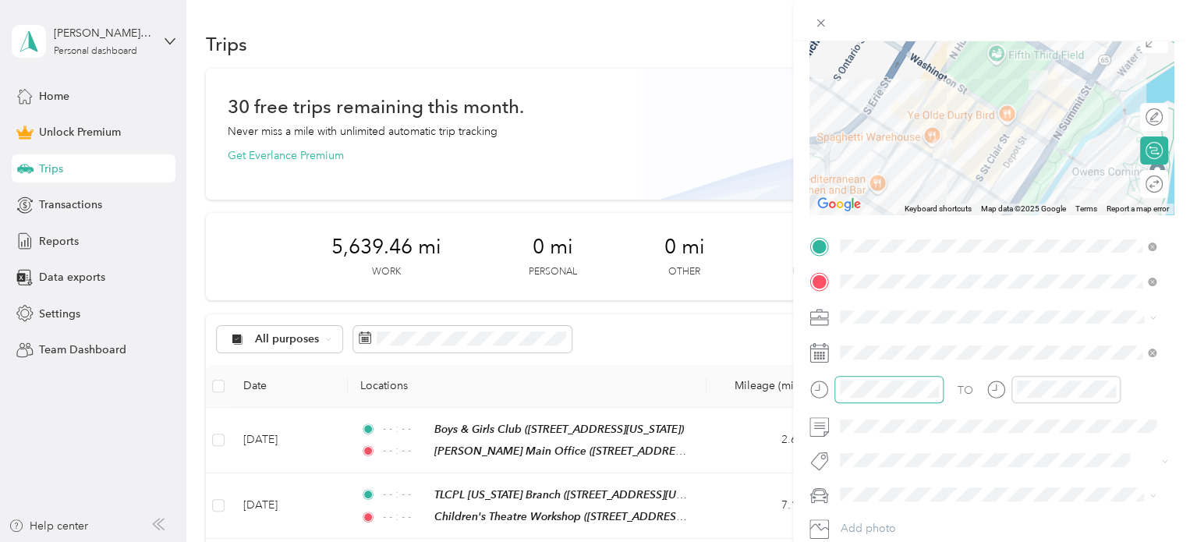
scroll to position [140, 0]
click at [1104, 387] on icon "close-circle" at bounding box center [1109, 387] width 11 height 11
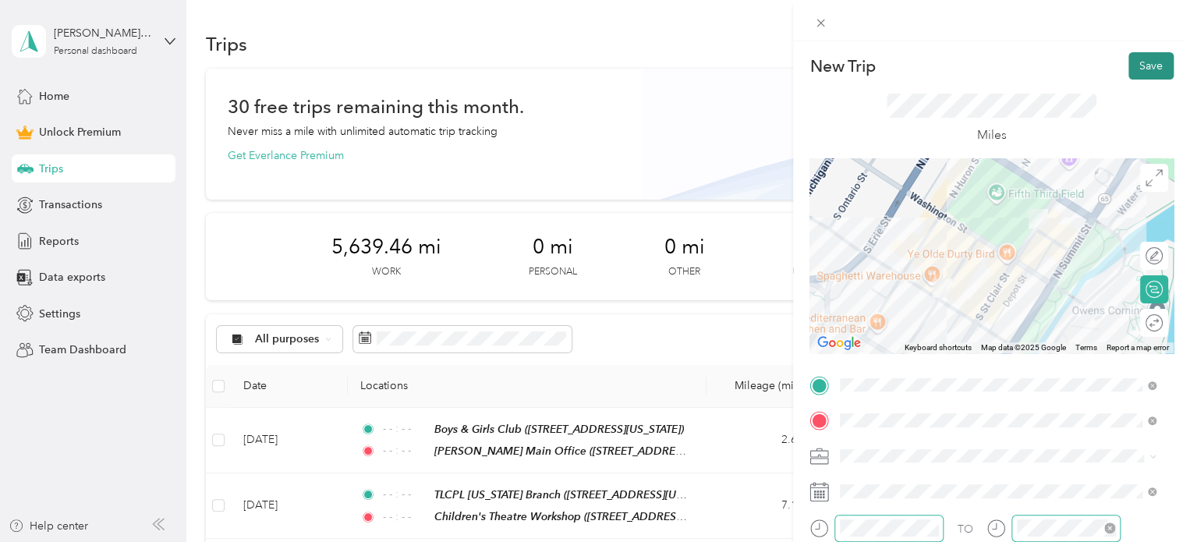
click at [1132, 74] on button "Save" at bounding box center [1150, 65] width 45 height 27
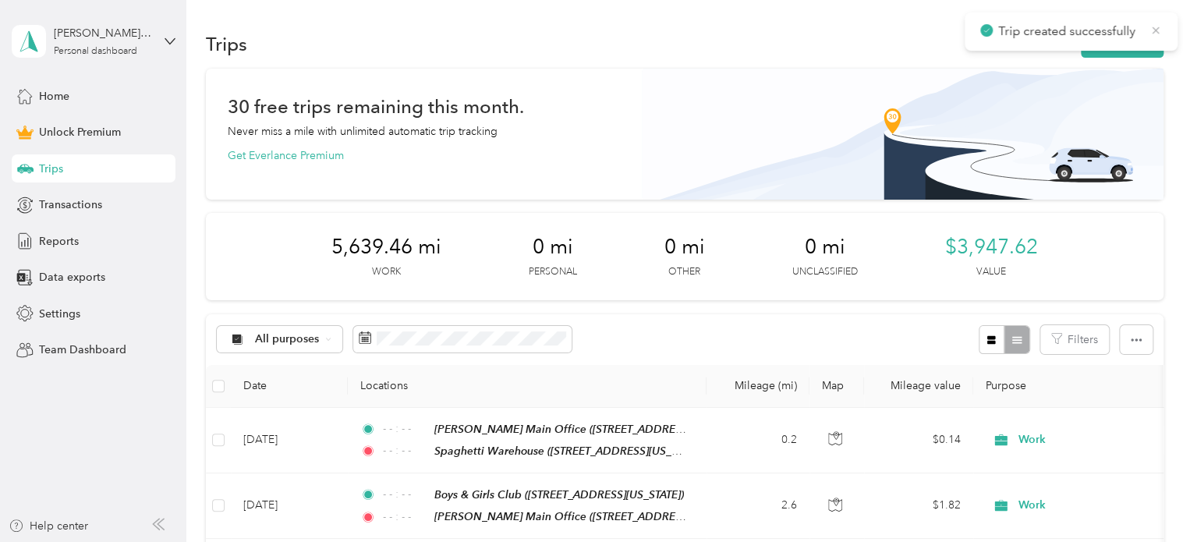
click at [1151, 29] on icon at bounding box center [1155, 30] width 12 height 14
click at [1127, 39] on button "New trip" at bounding box center [1121, 43] width 83 height 27
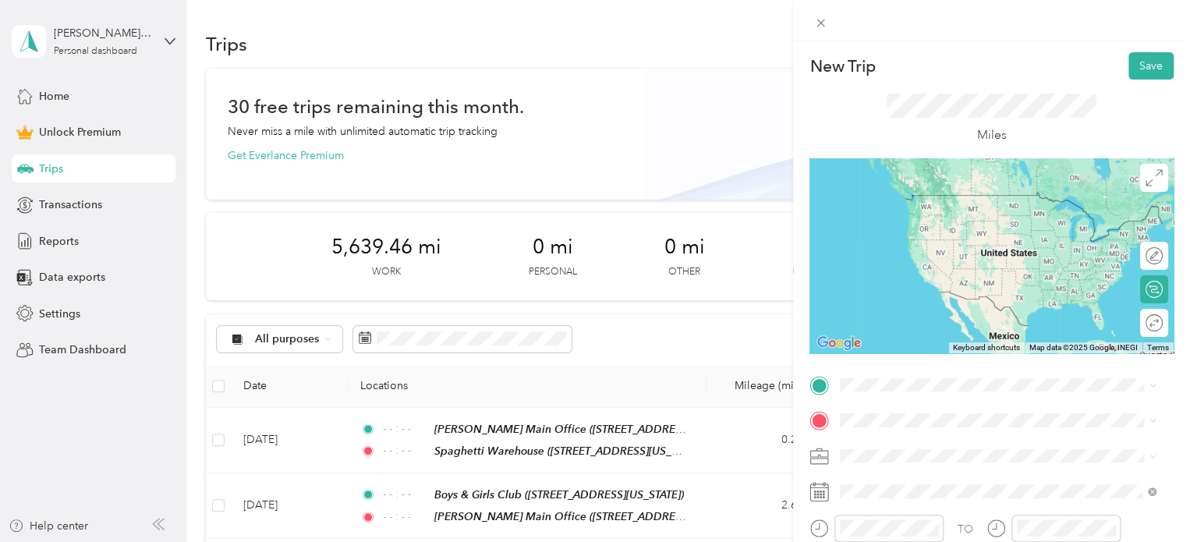
click at [907, 197] on strong "[GEOGRAPHIC_DATA][PERSON_NAME]" at bounding box center [973, 199] width 208 height 14
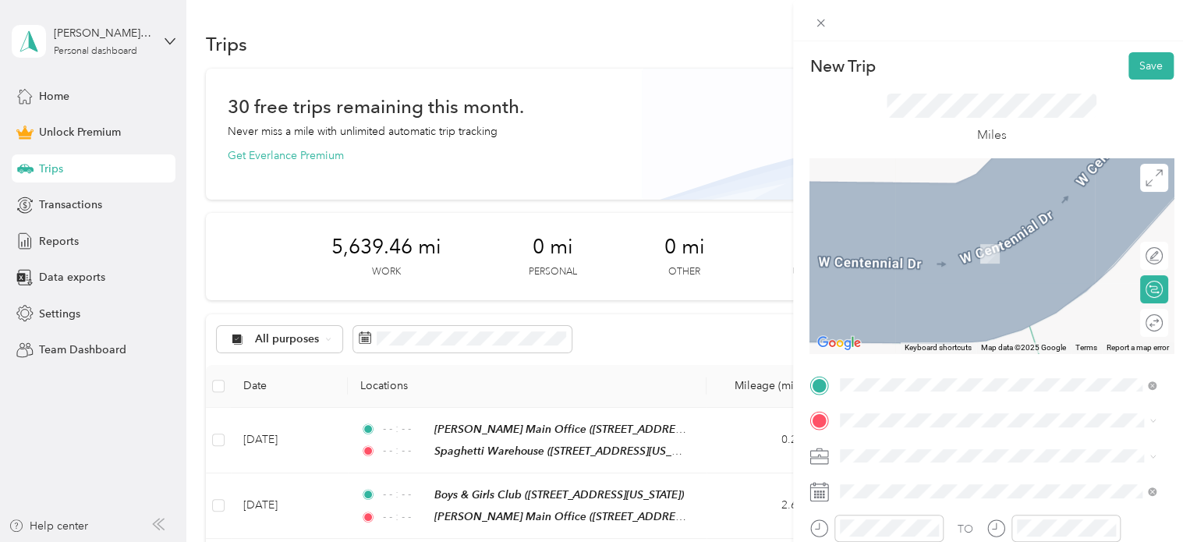
click at [936, 312] on span "[STREET_ADDRESS][US_STATE]" at bounding box center [947, 312] width 156 height 13
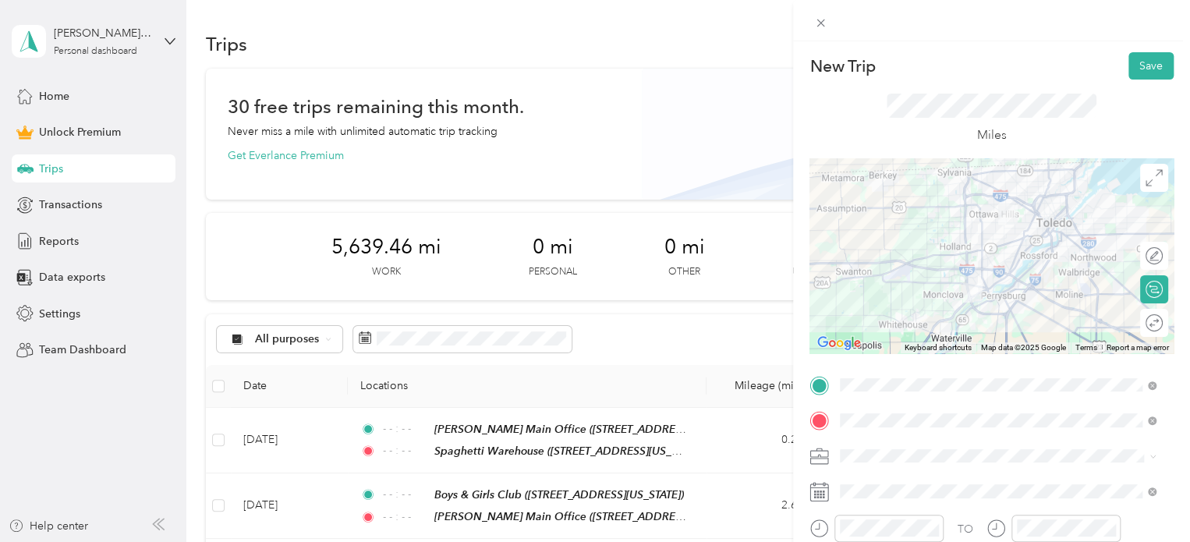
click at [979, 200] on div at bounding box center [991, 255] width 364 height 195
click at [974, 196] on div at bounding box center [991, 255] width 364 height 195
click at [1002, 260] on div at bounding box center [991, 255] width 364 height 195
click at [958, 197] on div at bounding box center [991, 255] width 364 height 195
click at [872, 239] on li "Work" at bounding box center [997, 233] width 327 height 27
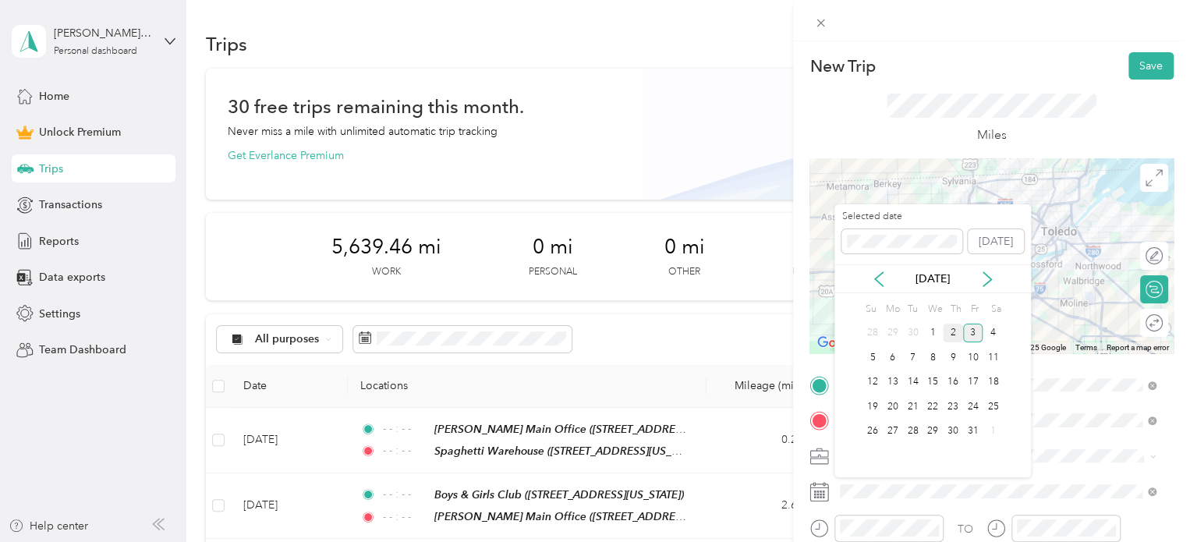
click at [953, 337] on div "2" at bounding box center [952, 333] width 20 height 19
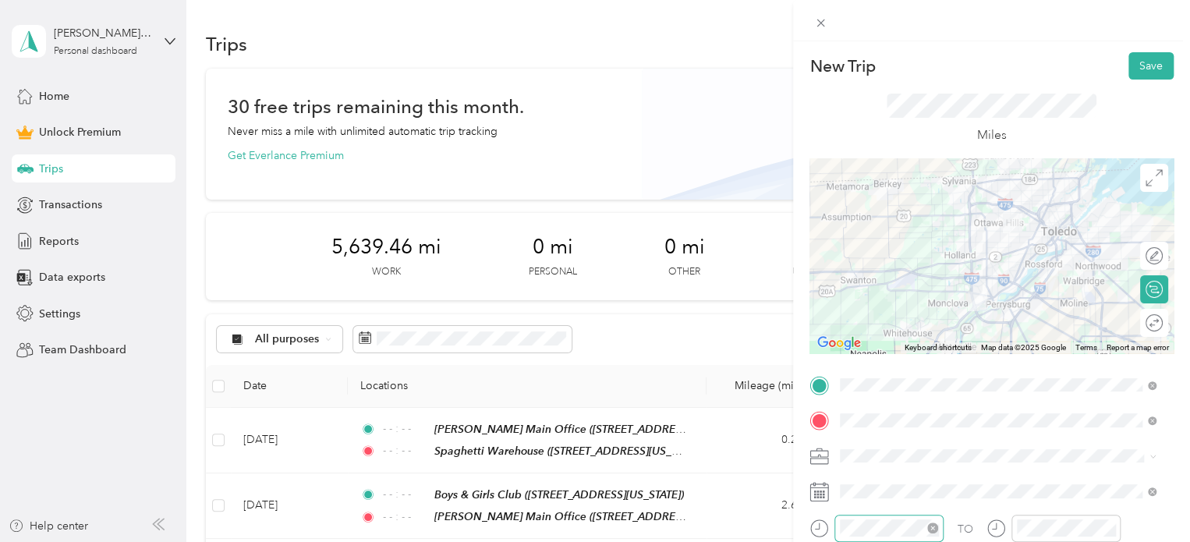
click at [931, 526] on icon "close-circle" at bounding box center [932, 527] width 11 height 11
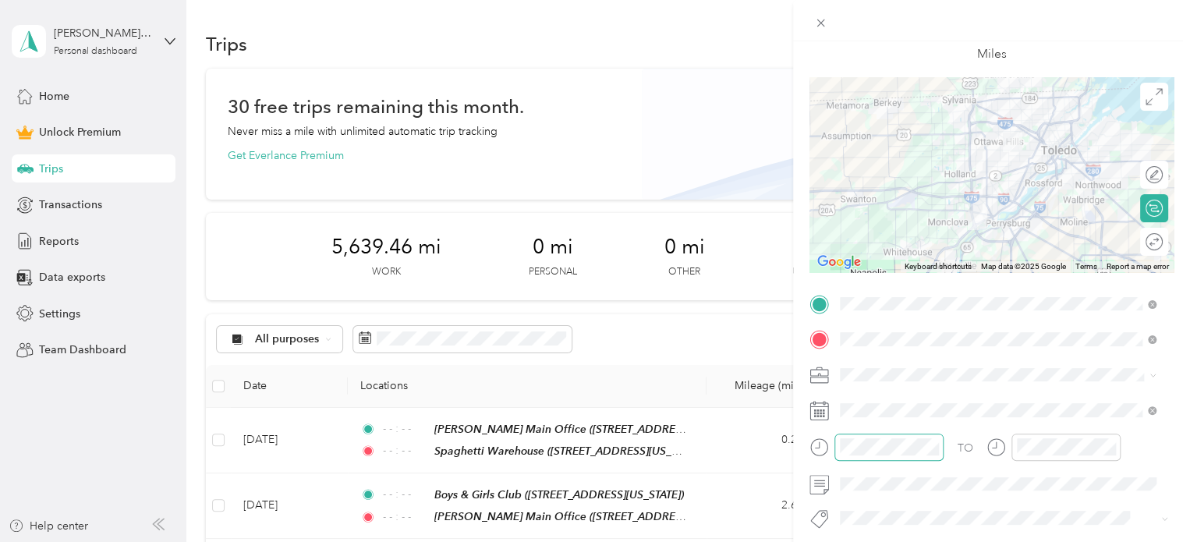
scroll to position [90, 0]
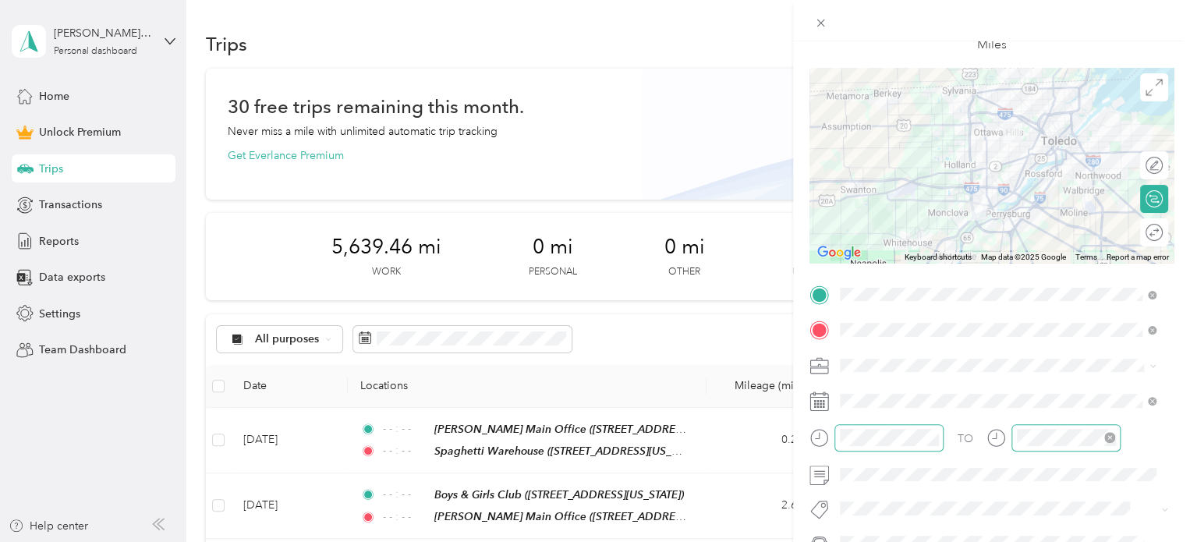
click at [1108, 436] on icon "close-circle" at bounding box center [1109, 437] width 11 height 11
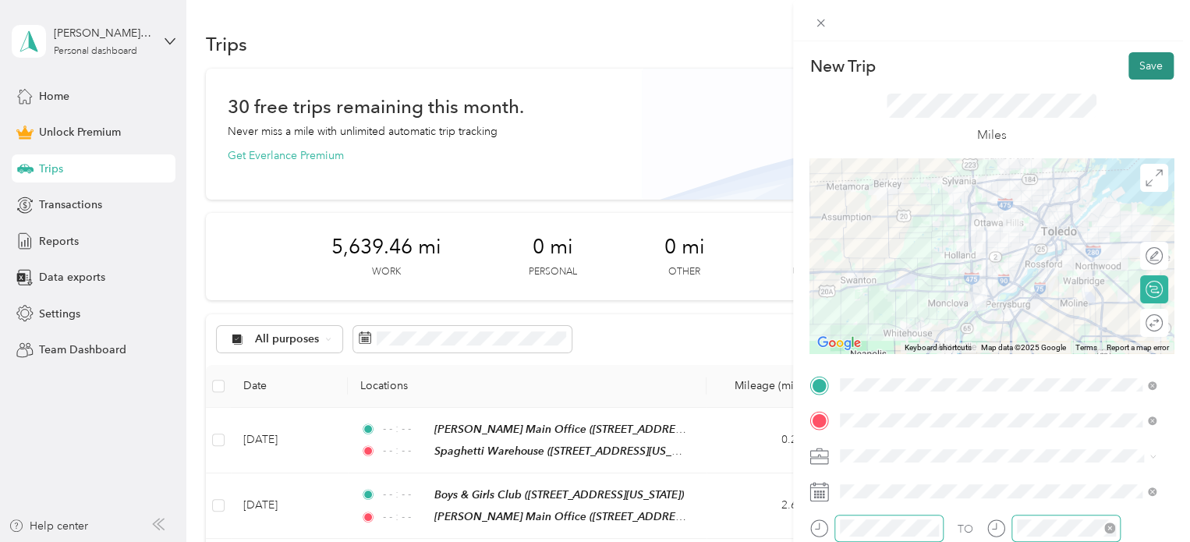
click at [1133, 71] on button "Save" at bounding box center [1150, 65] width 45 height 27
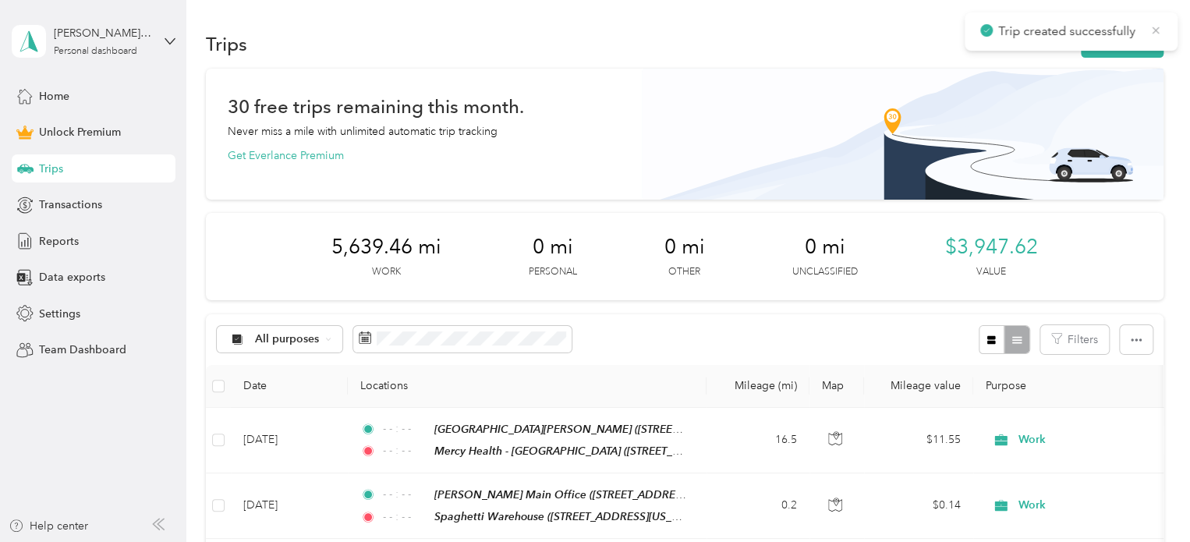
click at [1151, 28] on icon at bounding box center [1155, 30] width 12 height 14
click at [1126, 40] on button "New trip" at bounding box center [1121, 43] width 83 height 27
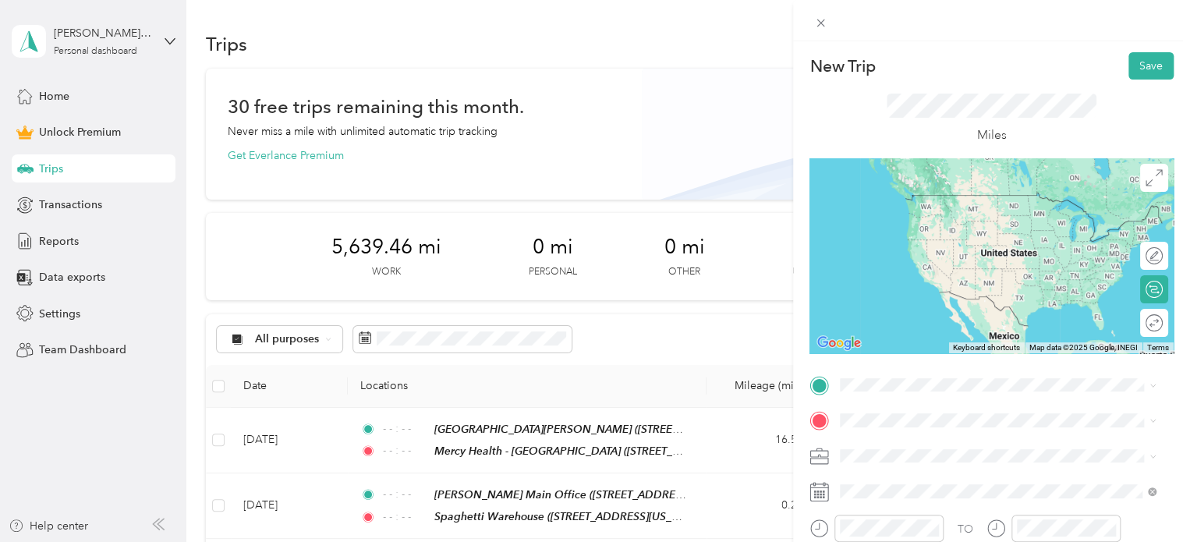
click at [924, 210] on div "Unison Health - [PERSON_NAME] [STREET_ADDRESS][US_STATE]" at bounding box center [955, 208] width 173 height 33
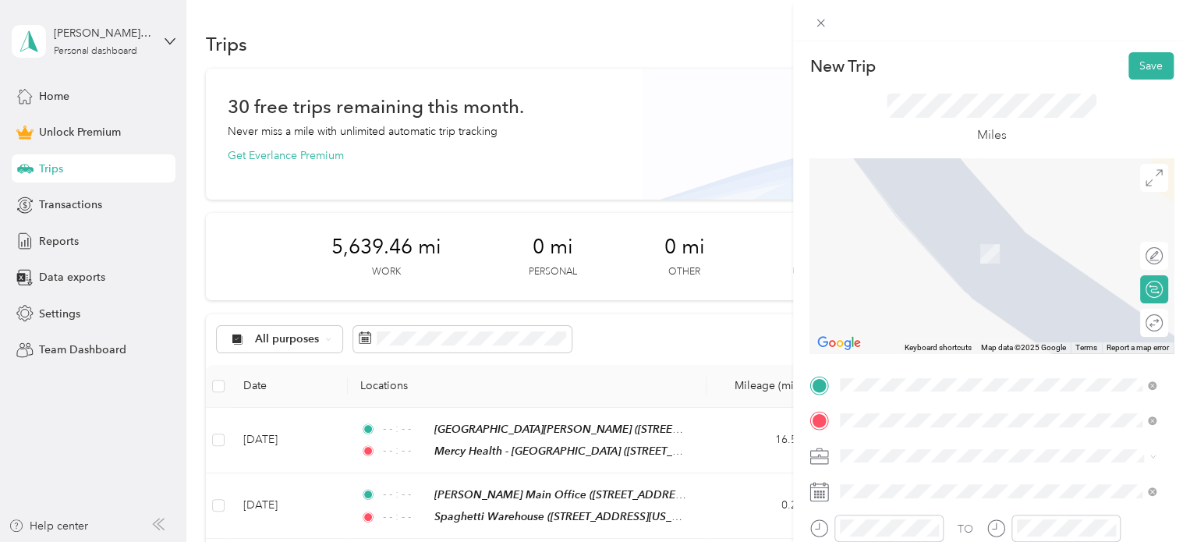
click at [960, 262] on div "TLCPL [US_STATE] Branch [STREET_ADDRESS][US_STATE]" at bounding box center [947, 245] width 156 height 33
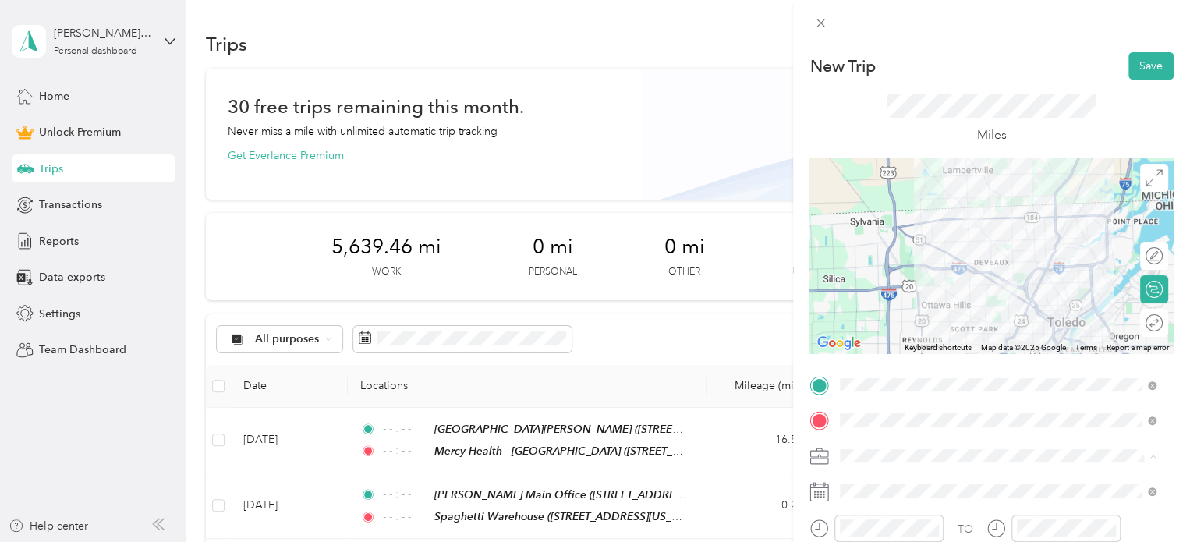
click at [873, 244] on ol "Work Personal Health and Wellness Other Charity Medical Moving Commute" at bounding box center [997, 333] width 327 height 218
click at [983, 221] on div at bounding box center [991, 255] width 364 height 195
click at [859, 248] on ol "Work Personal Health and Wellness Other Charity Medical Moving Commute" at bounding box center [997, 325] width 327 height 218
click at [871, 240] on li "Work" at bounding box center [997, 228] width 327 height 27
click at [929, 527] on icon "close-circle" at bounding box center [932, 527] width 11 height 11
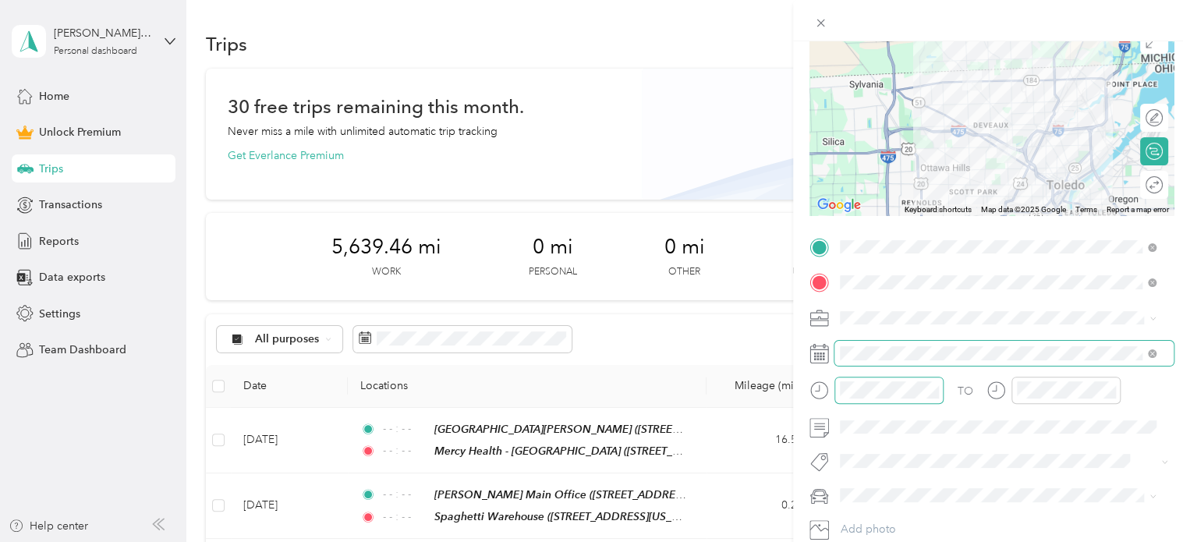
scroll to position [146, 0]
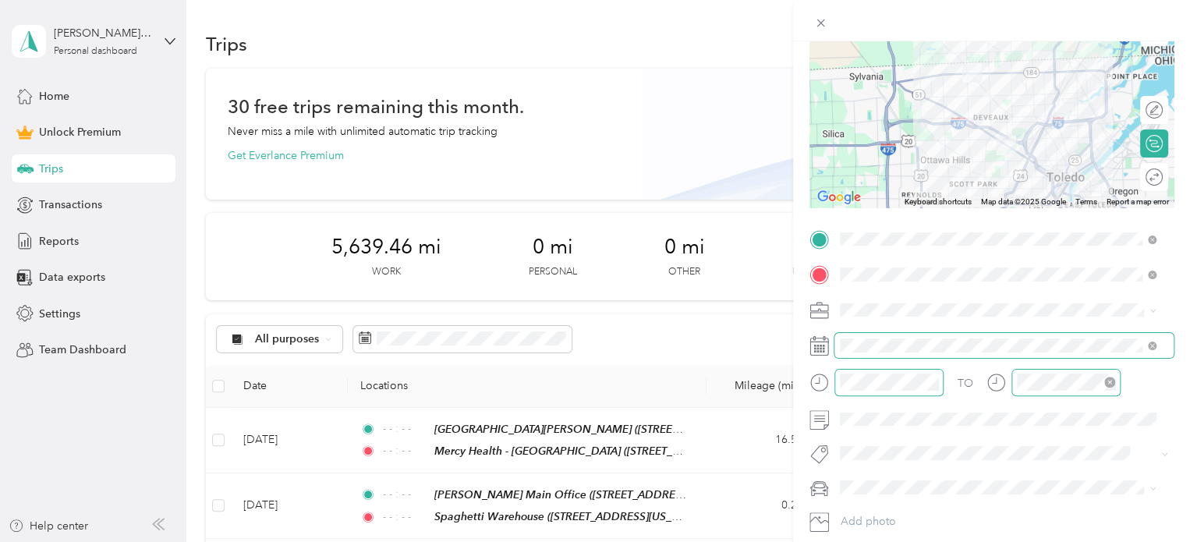
click at [1108, 383] on icon "close-circle" at bounding box center [1109, 382] width 11 height 11
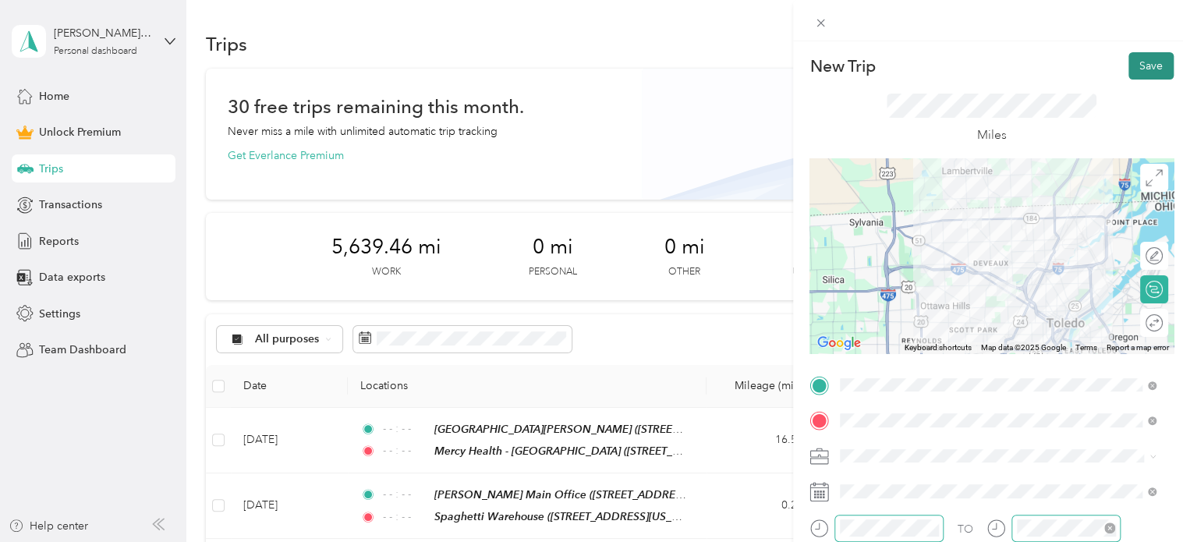
click at [1143, 63] on button "Save" at bounding box center [1150, 65] width 45 height 27
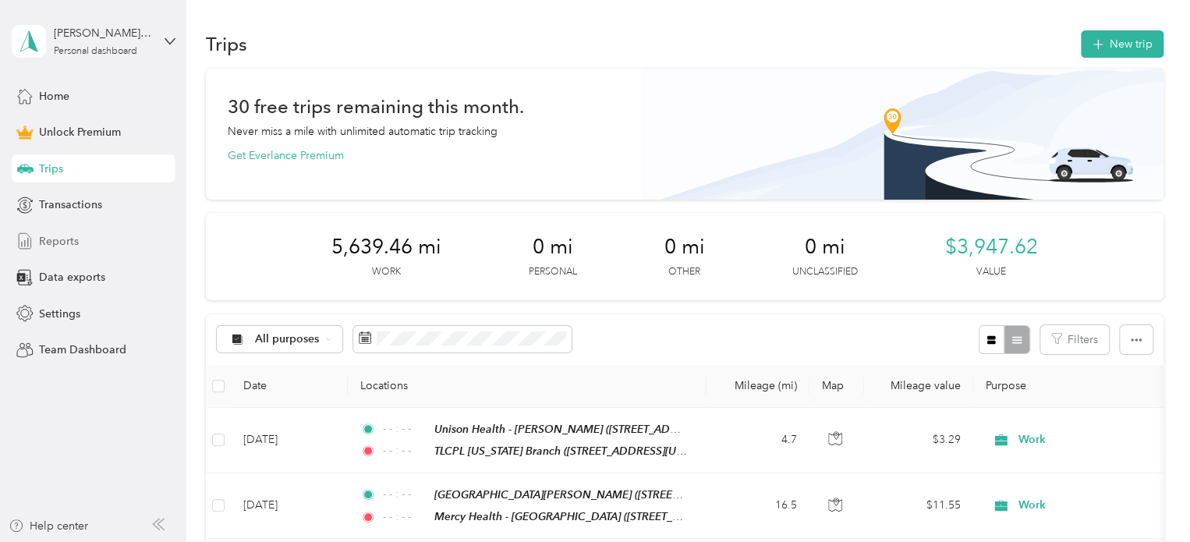
click at [59, 235] on span "Reports" at bounding box center [59, 241] width 40 height 16
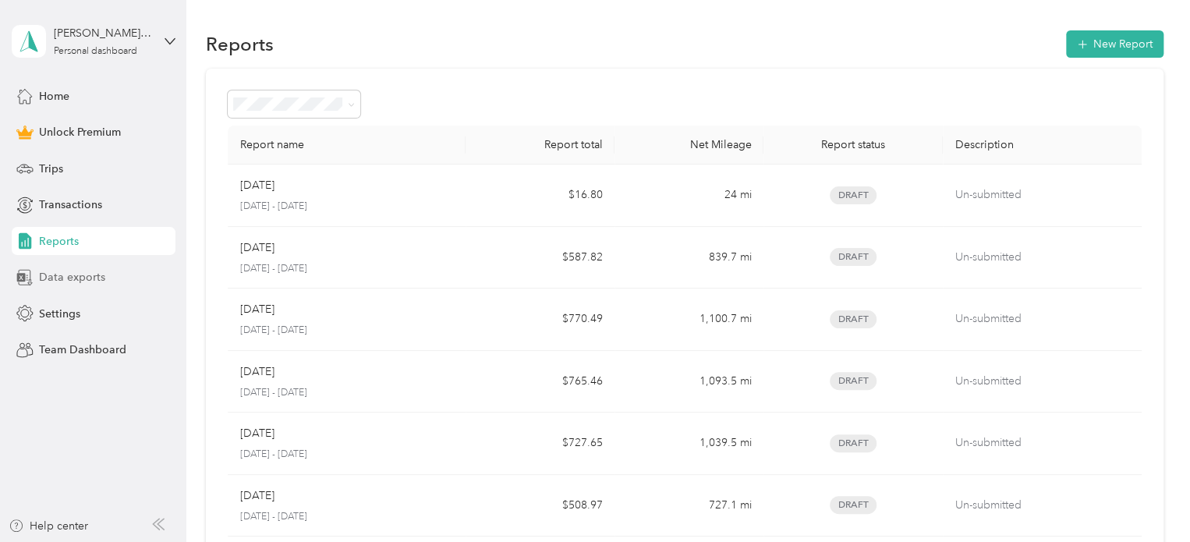
click at [56, 278] on span "Data exports" at bounding box center [72, 277] width 66 height 16
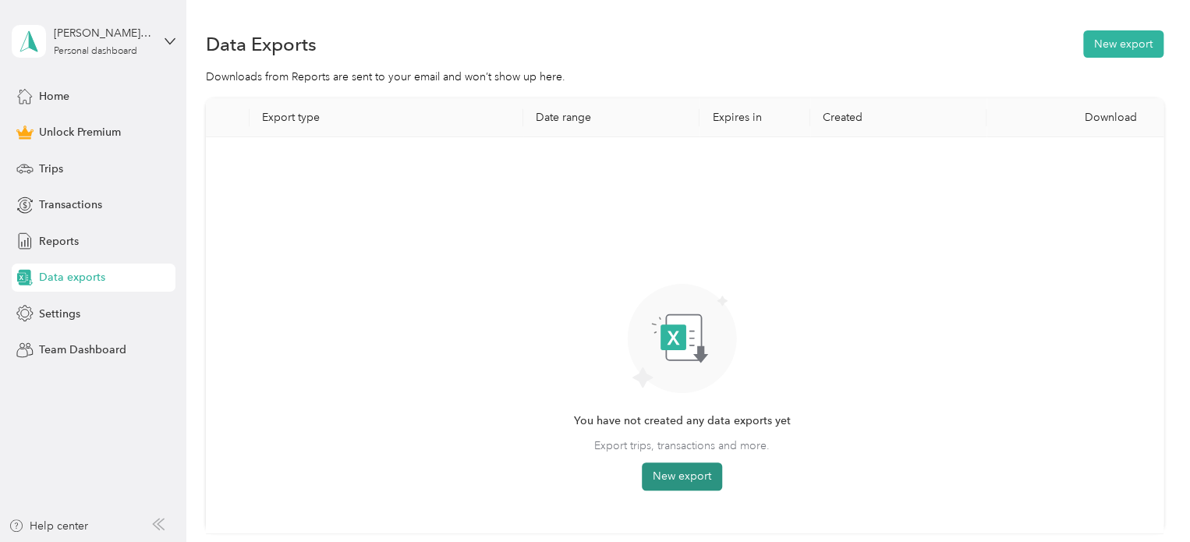
click at [683, 472] on button "New export" at bounding box center [682, 476] width 80 height 28
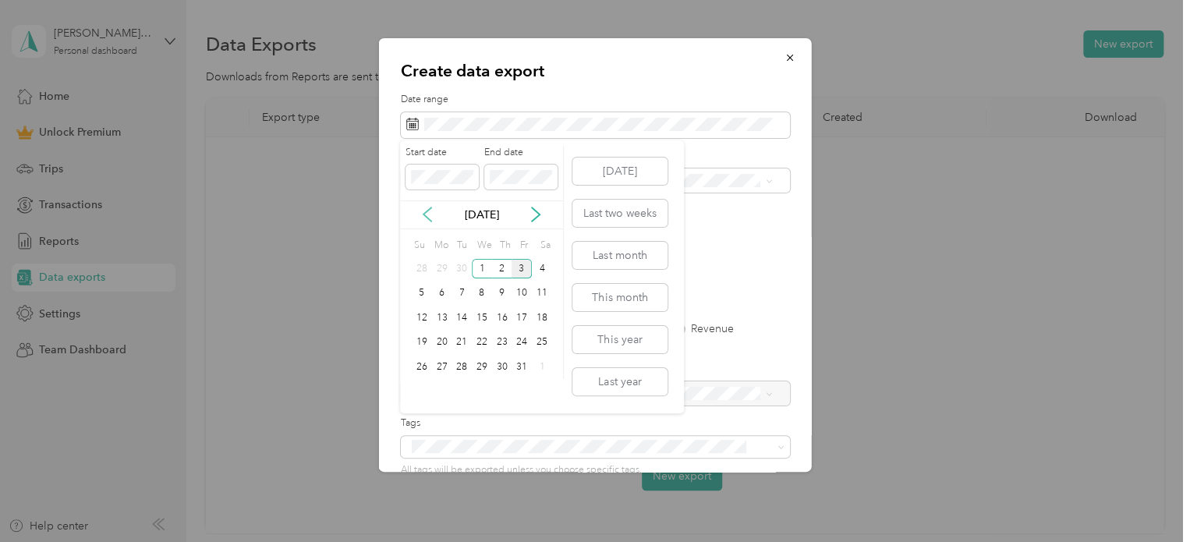
click at [430, 216] on icon at bounding box center [427, 215] width 16 height 16
click at [543, 317] on div "20" at bounding box center [542, 317] width 20 height 19
click at [522, 366] on div "3" at bounding box center [521, 366] width 20 height 19
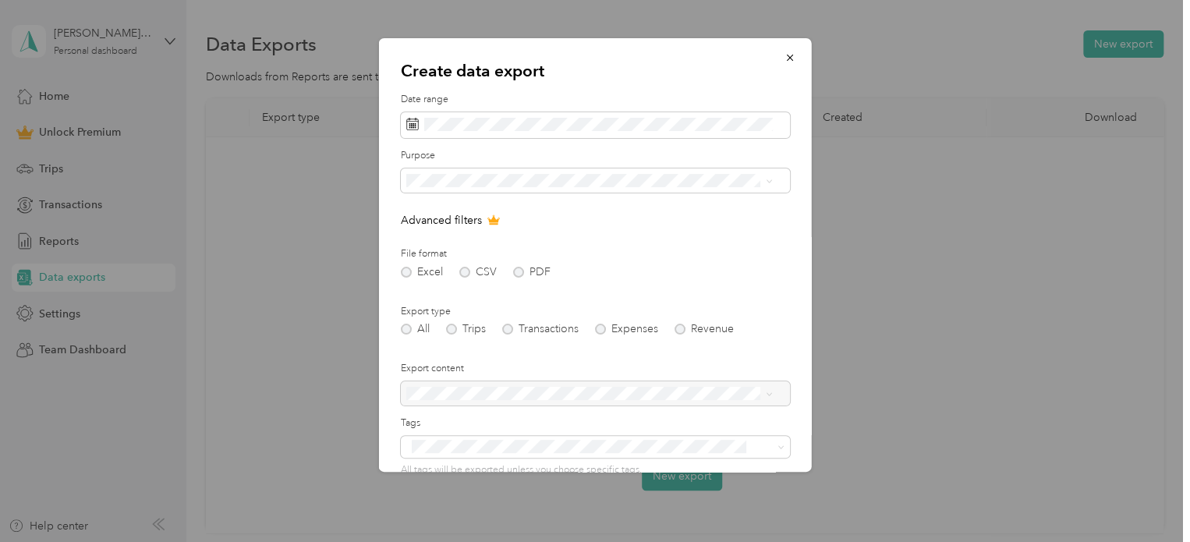
scroll to position [133, 0]
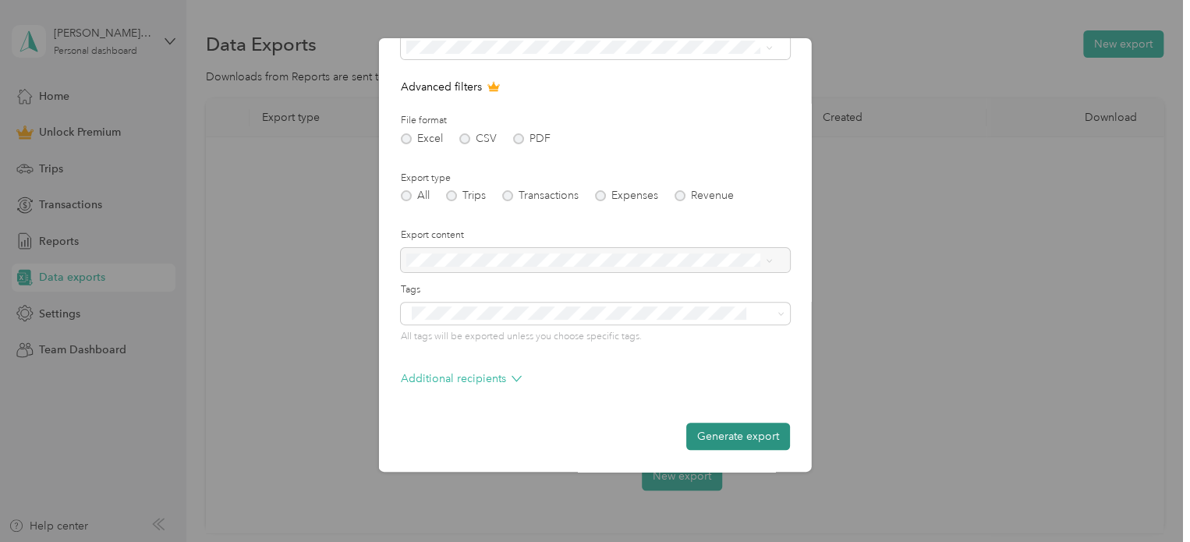
click at [739, 434] on button "Generate export" at bounding box center [738, 435] width 104 height 27
